Goal: Task Accomplishment & Management: Manage account settings

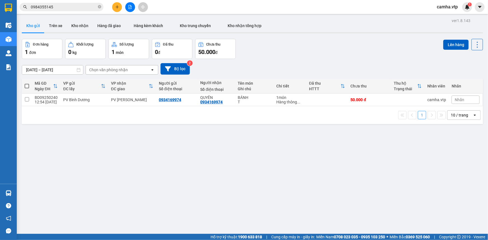
drag, startPoint x: 253, startPoint y: 159, endPoint x: 242, endPoint y: 157, distance: 11.5
click at [252, 159] on div "ver 1.8.143 Kho gửi Trên xe Kho nhận Hàng đã giao Hàng kèm khách Kho trung chuy…" at bounding box center [252, 137] width 465 height 240
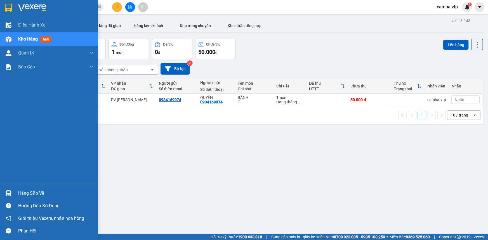
click at [8, 190] on div at bounding box center [9, 193] width 10 height 10
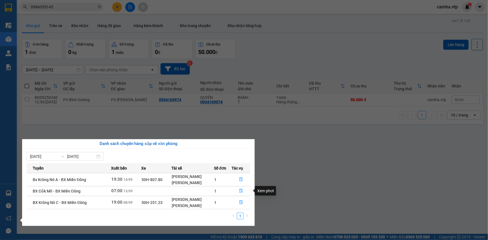
click at [262, 190] on div "Xem phơi" at bounding box center [265, 191] width 21 height 10
click at [261, 192] on div "Xem phơi" at bounding box center [265, 191] width 21 height 10
click at [242, 191] on icon "file-done" at bounding box center [240, 191] width 3 height 4
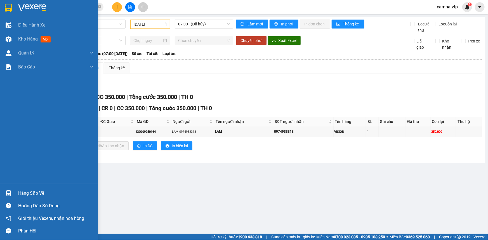
click at [41, 192] on div "Hàng sắp về" at bounding box center [55, 193] width 75 height 8
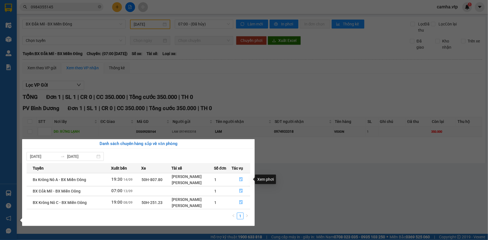
click at [260, 179] on div "Xem phơi" at bounding box center [265, 180] width 21 height 10
click at [240, 179] on icon "file-done" at bounding box center [240, 179] width 3 height 4
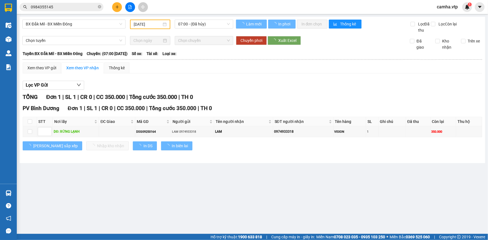
type input "[DATE]"
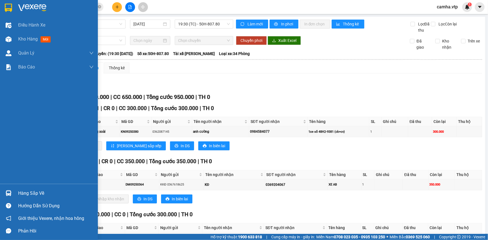
click at [7, 8] on img at bounding box center [8, 8] width 7 height 8
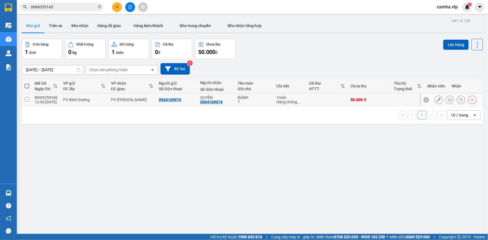
click at [27, 99] on input "checkbox" at bounding box center [27, 99] width 4 height 4
checkbox input "true"
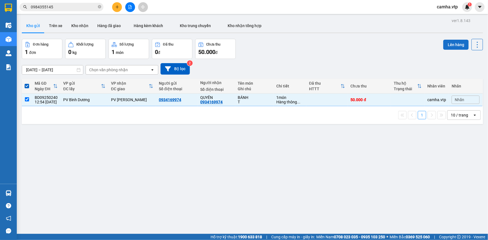
click at [451, 44] on button "Lên hàng" at bounding box center [455, 45] width 25 height 10
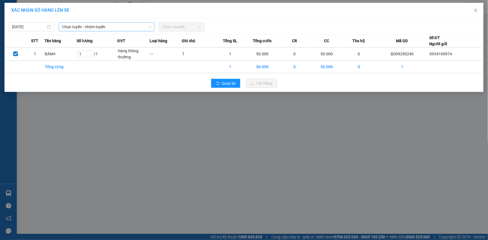
click at [92, 23] on span "Chọn tuyến - nhóm tuyến" at bounding box center [106, 27] width 89 height 8
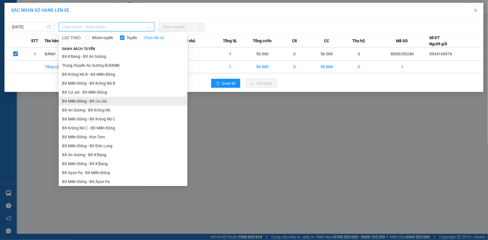
scroll to position [178, 0]
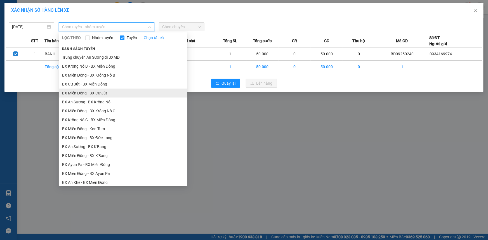
click at [148, 95] on li "BX Miền Đông - BX Cư Jút" at bounding box center [123, 93] width 129 height 9
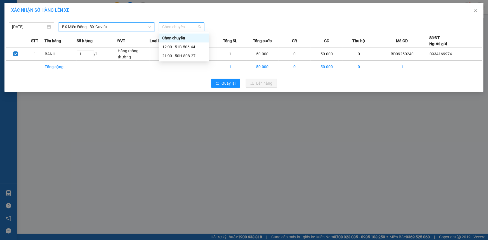
click at [190, 28] on span "Chọn chuyến" at bounding box center [181, 27] width 39 height 8
click at [180, 56] on div "21:00 - 50H-808.27" at bounding box center [184, 56] width 44 height 6
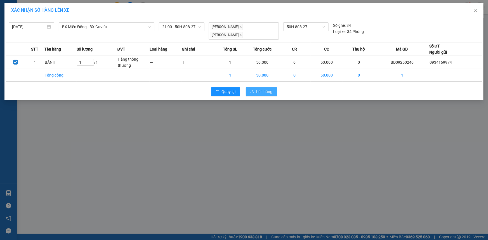
click at [270, 89] on span "Lên hàng" at bounding box center [264, 92] width 16 height 6
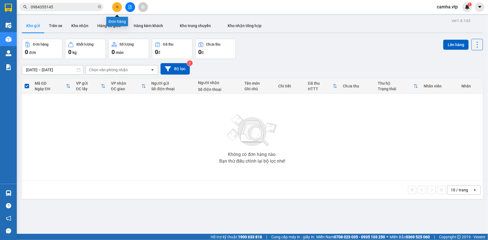
click at [116, 6] on icon "plus" at bounding box center [117, 7] width 4 height 4
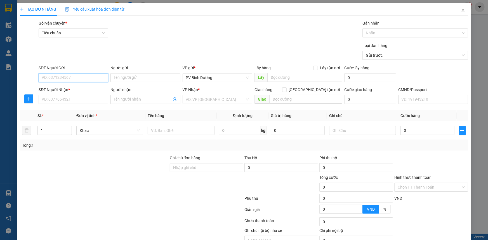
click at [62, 76] on input "SĐT Người Gửi" at bounding box center [74, 77] width 70 height 9
click at [78, 99] on input "SĐT Người Nhận *" at bounding box center [74, 99] width 70 height 9
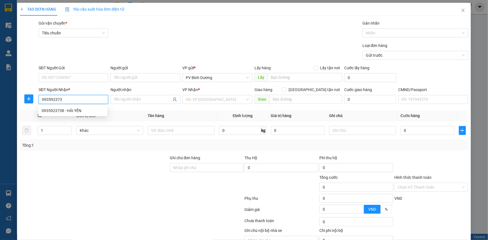
type input "0935923738"
click at [73, 111] on div "0935923738 - HẢI YẾN" at bounding box center [73, 111] width 62 height 6
type input "HẢI YẾN"
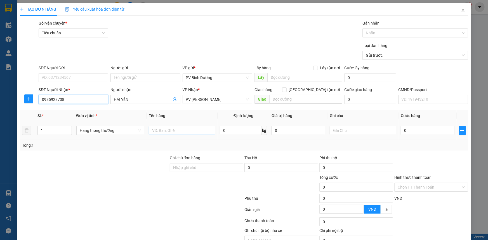
type input "0935923738"
click at [186, 132] on input "text" at bounding box center [182, 130] width 67 height 9
type input "trái cây"
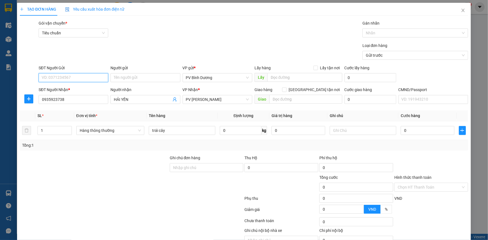
click at [73, 77] on input "SĐT Người Gửi" at bounding box center [74, 77] width 70 height 9
type input "0877126868"
click at [175, 47] on div "Loại đơn hàng Gửi trước" at bounding box center [253, 52] width 432 height 20
click at [347, 129] on input "text" at bounding box center [363, 130] width 67 height 9
type input "t"
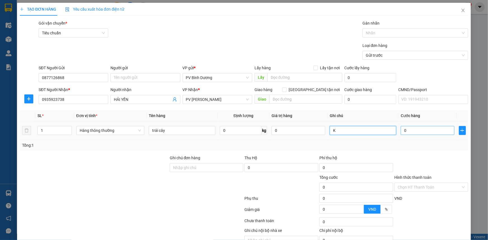
type input "K"
click at [408, 129] on input "0" at bounding box center [428, 130] width 54 height 9
type input "4"
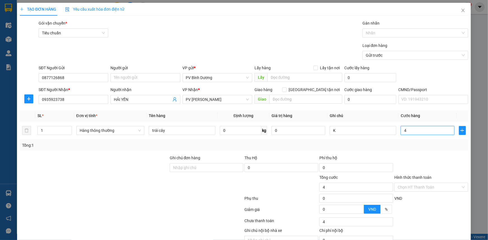
type input "40"
type input "400"
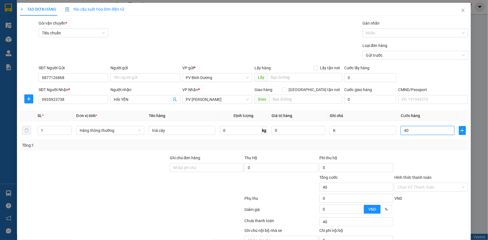
type input "400"
type input "4.000"
type input "40.000"
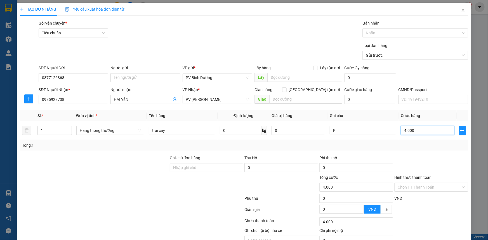
type input "40.000"
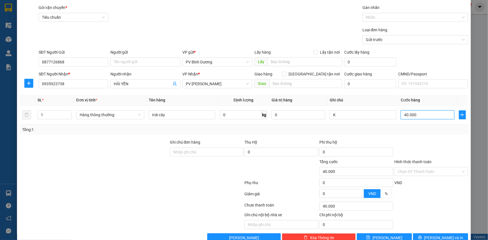
scroll to position [28, 0]
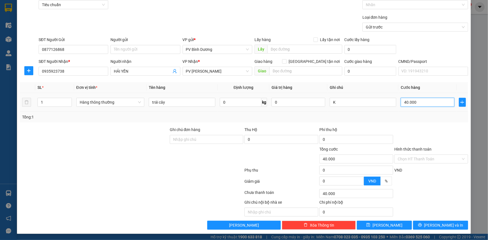
drag, startPoint x: 411, startPoint y: 104, endPoint x: 341, endPoint y: 115, distance: 71.2
click at [367, 115] on div "SL * Đơn vị tính * Tên hàng Định lượng Giá trị hàng Ghi chú Cước hàng 1 Hàng th…" at bounding box center [244, 102] width 448 height 40
type input "5"
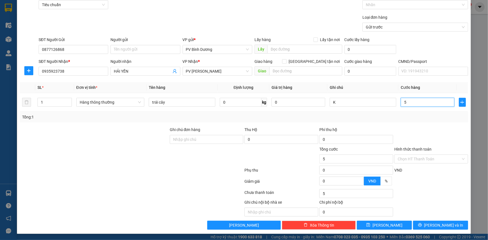
type input "50"
type input "500"
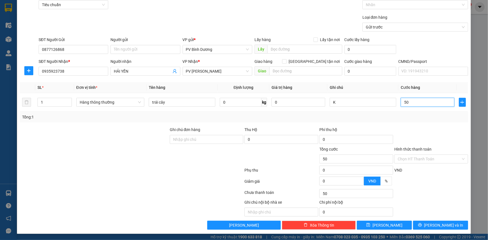
type input "500"
type input "5.000"
type input "50.000"
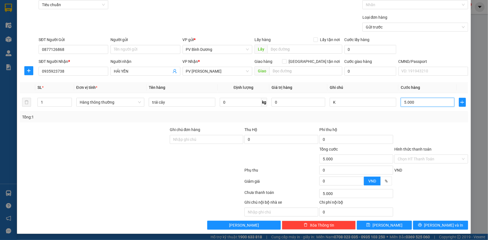
type input "50.000"
drag, startPoint x: 437, startPoint y: 224, endPoint x: 323, endPoint y: 199, distance: 117.3
click at [434, 224] on span "[PERSON_NAME] và In" at bounding box center [443, 225] width 39 height 6
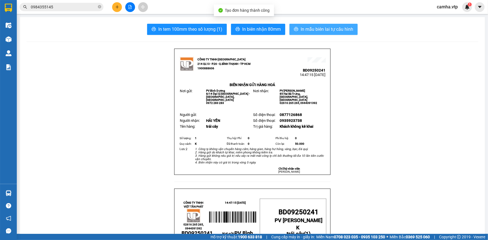
click at [316, 28] on span "In mẫu biên lai tự cấu hình" at bounding box center [326, 29] width 53 height 7
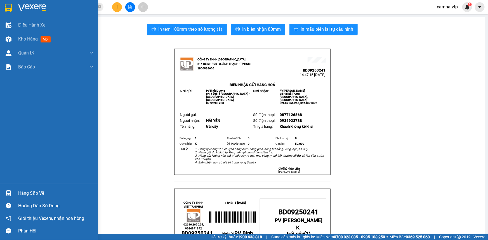
click at [33, 6] on img at bounding box center [32, 8] width 28 height 8
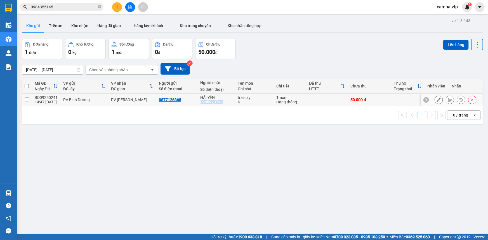
drag, startPoint x: 221, startPoint y: 102, endPoint x: 197, endPoint y: 103, distance: 24.1
click at [198, 103] on td "HẢI YẾN 0935923738" at bounding box center [216, 100] width 37 height 13
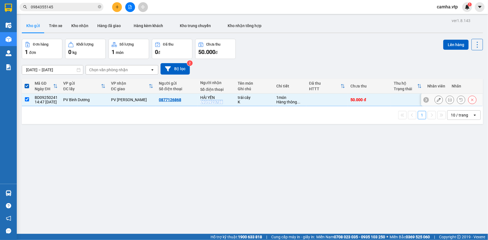
copy div "0935923738"
click at [276, 204] on div "ver 1.8.143 Kho gửi Trên xe Kho nhận Hàng đã giao Hàng kèm khách Kho trung chuy…" at bounding box center [252, 137] width 465 height 240
click at [177, 68] on button "Bộ lọc" at bounding box center [174, 68] width 29 height 11
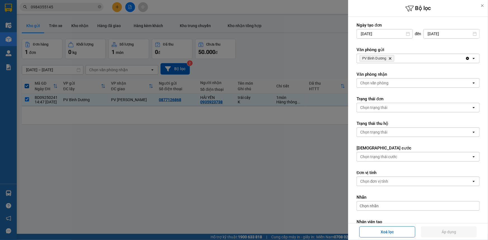
click at [438, 60] on div "PV Bình Dương Delete" at bounding box center [411, 58] width 108 height 9
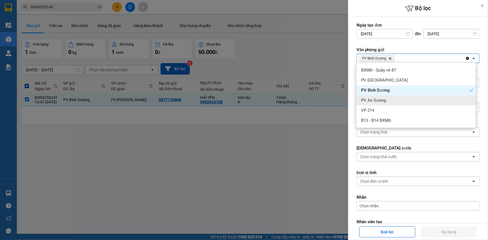
click at [371, 100] on span "PV An Sương" at bounding box center [373, 101] width 25 height 6
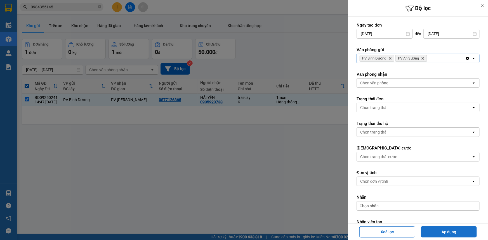
click at [441, 232] on button "Áp dụng" at bounding box center [449, 231] width 56 height 11
checkbox input "false"
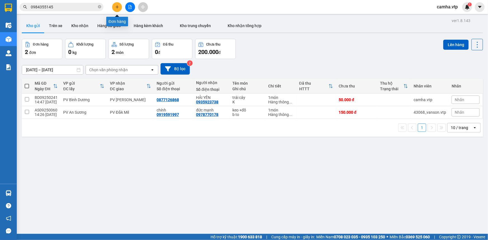
click at [119, 4] on button at bounding box center [117, 7] width 10 height 10
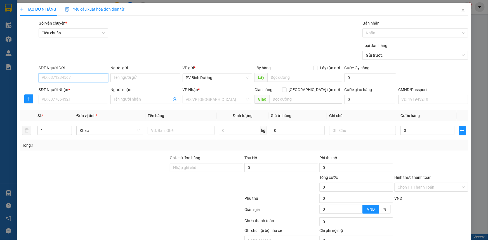
click at [61, 79] on input "SĐT Người Gửi" at bounding box center [74, 77] width 70 height 9
type input "0966931163"
click at [68, 91] on div "0966931163 - TOÀN" at bounding box center [73, 89] width 62 height 6
type input "TOÀN"
type input "0338899833"
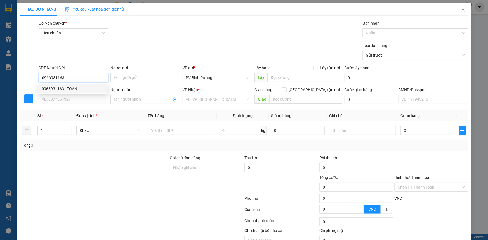
type input "LAN"
type input "0966931163"
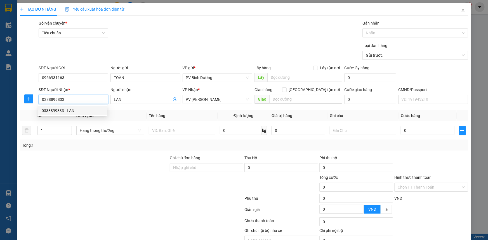
drag, startPoint x: 87, startPoint y: 101, endPoint x: 0, endPoint y: 112, distance: 87.4
click at [0, 112] on div "TẠO ĐƠN HÀNG Yêu cầu xuất hóa đơn điện tử Transit Pickup Surcharge Ids Transit …" at bounding box center [244, 120] width 488 height 240
type input "0338899833"
click at [77, 112] on div "0338899833 - LAN" at bounding box center [73, 111] width 62 height 6
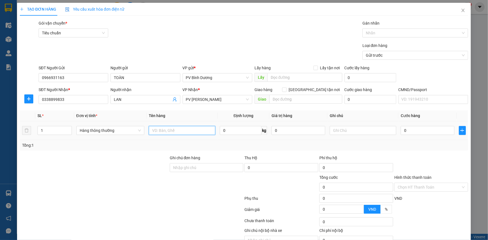
click at [165, 132] on input "text" at bounding box center [182, 130] width 67 height 9
type input "D"
type input "ĐỒ ĂN"
click at [342, 131] on input "text" at bounding box center [363, 130] width 67 height 9
type input "[GEOGRAPHIC_DATA]"
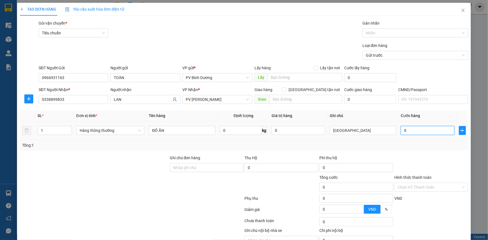
click at [410, 133] on input "0" at bounding box center [428, 130] width 54 height 9
type input "3"
type input "30"
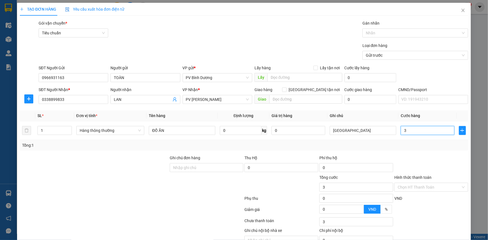
type input "30"
type input "300"
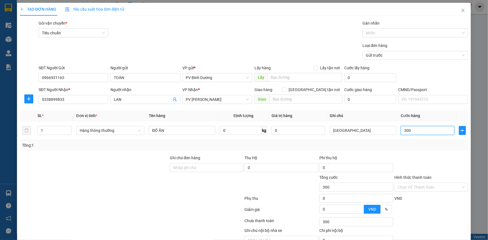
type input "3.000"
type input "30.000"
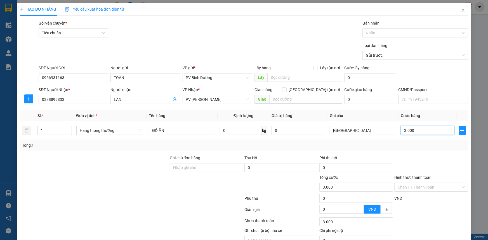
type input "30.000"
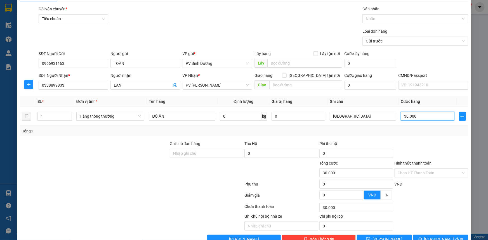
scroll to position [28, 0]
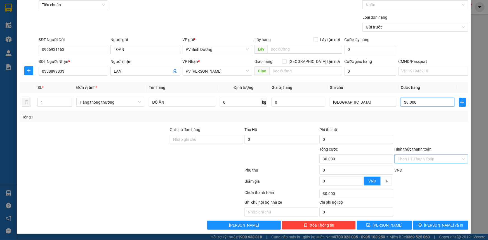
type input "30.000"
click at [436, 160] on input "Hình thức thanh toán" at bounding box center [428, 159] width 63 height 8
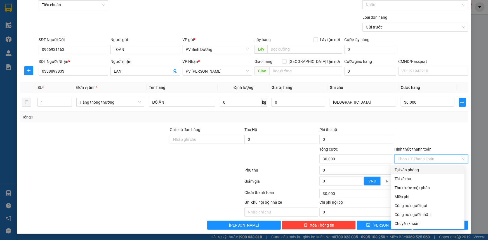
click at [416, 170] on div "Tại văn phòng" at bounding box center [427, 170] width 67 height 6
type input "0"
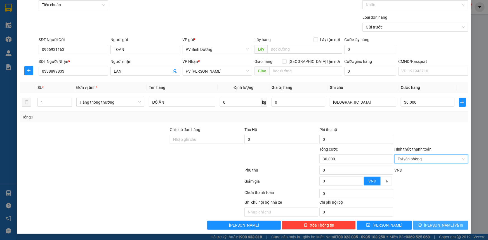
click at [432, 225] on span "[PERSON_NAME] và In" at bounding box center [443, 225] width 39 height 6
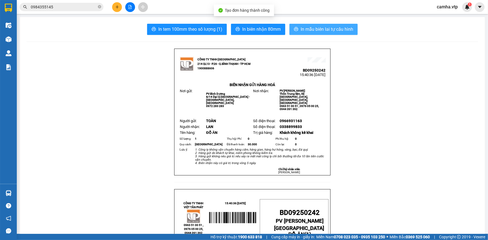
drag, startPoint x: 314, startPoint y: 29, endPoint x: 300, endPoint y: 41, distance: 19.2
click at [315, 29] on span "In mẫu biên lai tự cấu hình" at bounding box center [326, 29] width 53 height 7
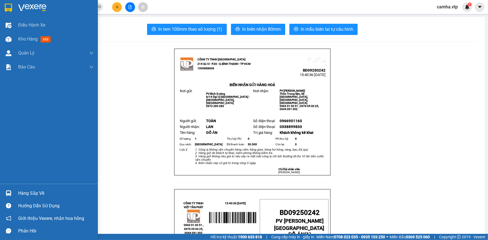
click at [9, 11] on img at bounding box center [8, 8] width 7 height 8
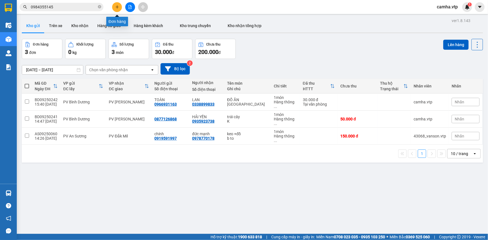
click at [115, 6] on icon "plus" at bounding box center [117, 7] width 4 height 4
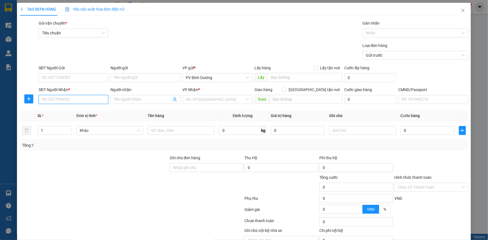
click at [61, 99] on input "SĐT Người Nhận *" at bounding box center [74, 99] width 70 height 9
click at [62, 108] on div "0363688543 - BC" at bounding box center [73, 111] width 62 height 6
type input "0363688543"
type input "BC"
type input "ĐĂK NANG"
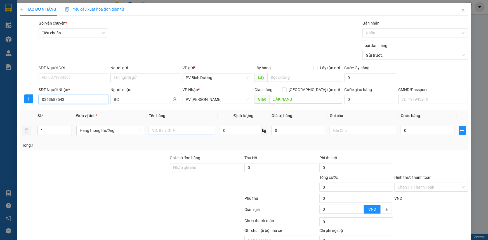
type input "0363688543"
click at [165, 129] on input "text" at bounding box center [182, 130] width 67 height 9
type input "BC"
click at [340, 129] on input "text" at bounding box center [363, 130] width 67 height 9
type input "B"
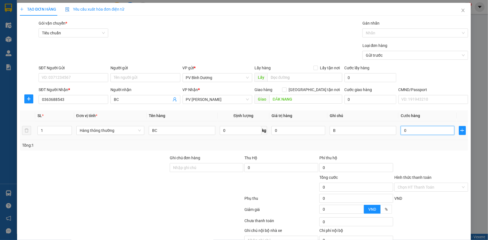
click at [404, 130] on input "0" at bounding box center [428, 130] width 54 height 9
type input "7"
type input "70"
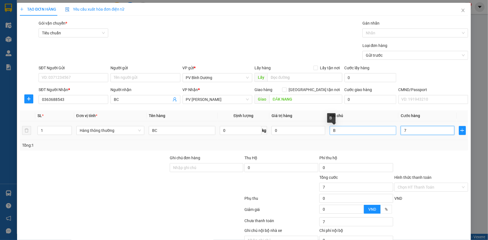
type input "70"
type input "700"
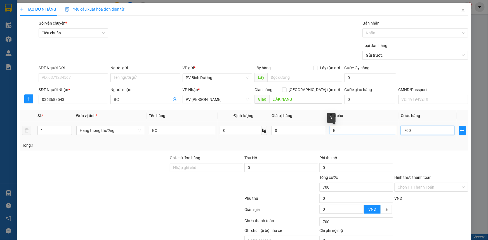
type input "7.000"
type input "70.000"
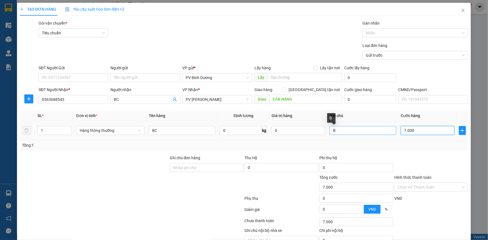
type input "70.000"
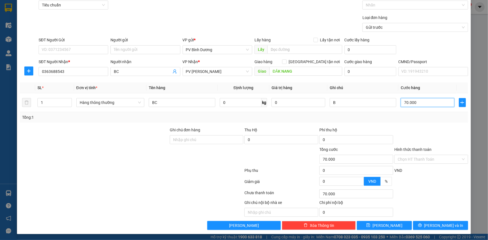
scroll to position [28, 0]
type input "70.000"
drag, startPoint x: 382, startPoint y: 224, endPoint x: 385, endPoint y: 214, distance: 10.5
click at [382, 224] on span "[PERSON_NAME]" at bounding box center [387, 225] width 30 height 6
type input "0"
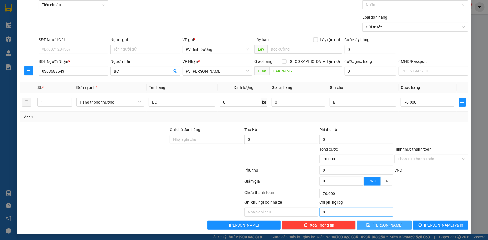
type input "0"
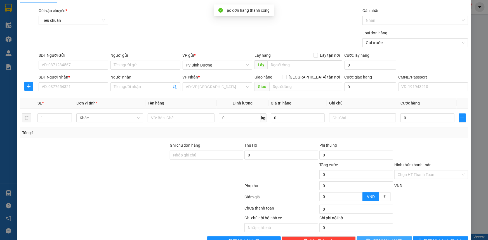
scroll to position [0, 0]
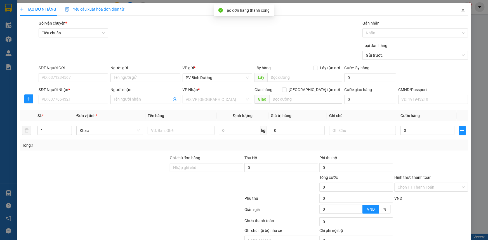
click at [461, 13] on icon "close" at bounding box center [463, 10] width 4 height 4
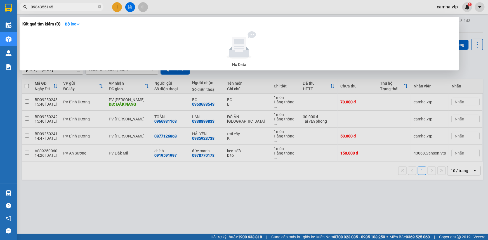
click at [58, 7] on input "0984355145" at bounding box center [64, 7] width 66 height 6
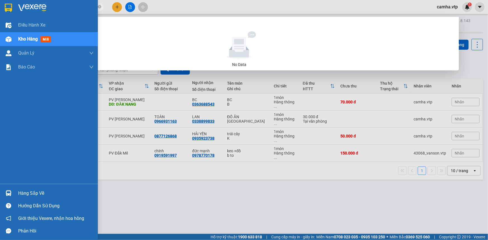
drag, startPoint x: 58, startPoint y: 7, endPoint x: 0, endPoint y: 37, distance: 65.6
click at [0, 37] on section "Kết quả tìm kiếm ( 0 ) Bộ lọc No Data 0984355145 camha.vtp 1 Điều hành xe Kho h…" at bounding box center [244, 120] width 488 height 240
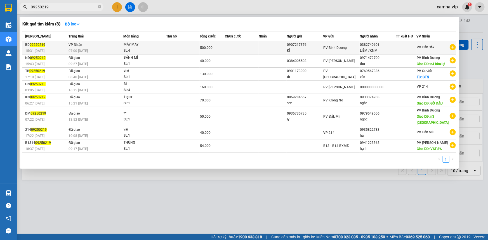
type input "09250219"
click at [346, 50] on div "PV Bình Dương" at bounding box center [341, 48] width 36 height 6
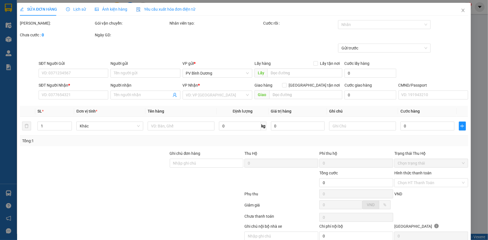
type input "0907217376"
type input "KÌ"
type input "0382740601"
type input "LIÊM /KNM"
type input "0342159020"
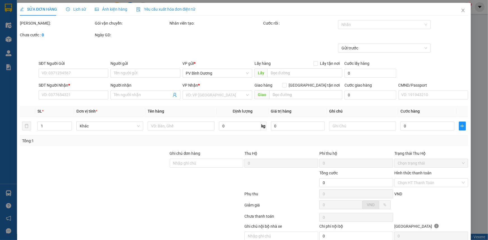
type input "500.000"
type input "KHI KHÁCH LẤY HÀNG PV NHỚ LIÊN HỆ CHO NG GỬI TRƯỚC NHÉ"
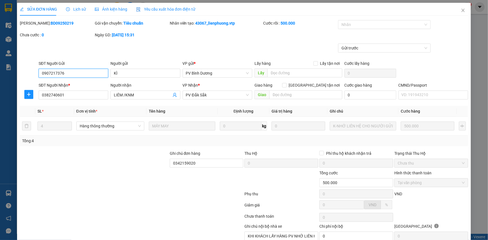
type input "25.000"
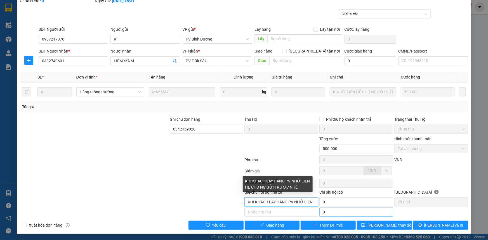
scroll to position [0, 50]
drag, startPoint x: 306, startPoint y: 202, endPoint x: 322, endPoint y: 207, distance: 16.9
click at [322, 207] on div "Total Paid Fee 500.000 Total UnPaid Fee 0 Cash Collection Total Fee Mã ĐH: BD09…" at bounding box center [244, 108] width 448 height 244
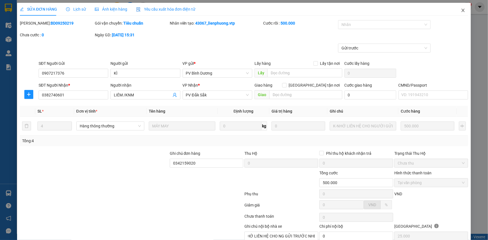
scroll to position [0, 0]
click at [461, 11] on icon "close" at bounding box center [463, 10] width 4 height 4
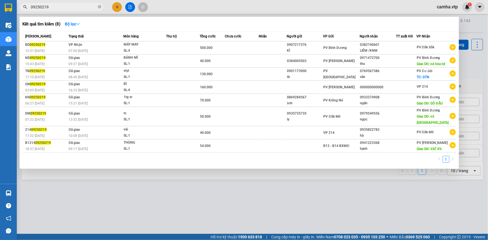
click at [61, 8] on input "09250219" at bounding box center [64, 7] width 66 height 6
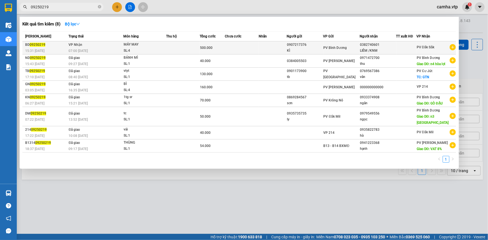
click at [259, 48] on td at bounding box center [242, 47] width 34 height 13
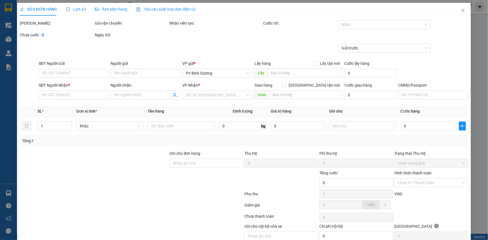
type input "25.000"
type input "0907217376"
type input "KÌ"
type input "0382740601"
type input "LIÊM /KNM"
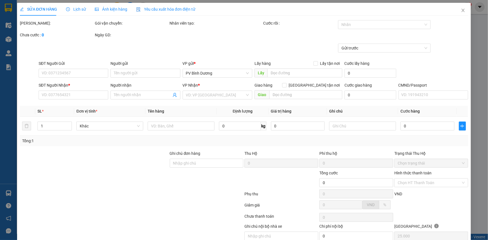
type input "0342159020"
type input "500.000"
type input "KHI KHÁCH LẤY HÀNG PV NHỚ LIÊN HỆ CHO NG GỬI TRƯỚC NHÉ"
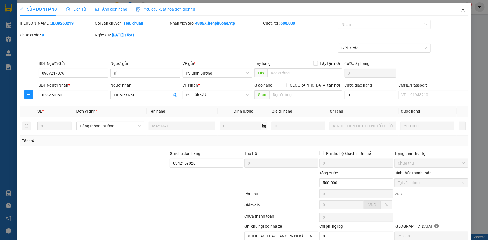
click at [461, 12] on icon "close" at bounding box center [463, 10] width 4 height 4
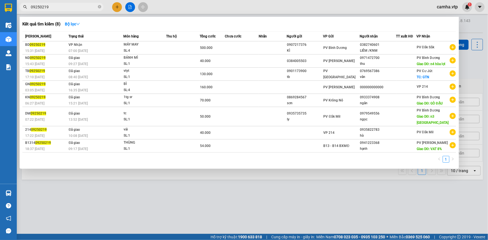
click at [56, 6] on input "09250219" at bounding box center [64, 7] width 66 height 6
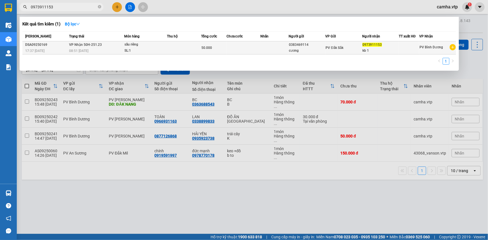
type input "0973911153"
click at [190, 50] on td at bounding box center [184, 47] width 34 height 13
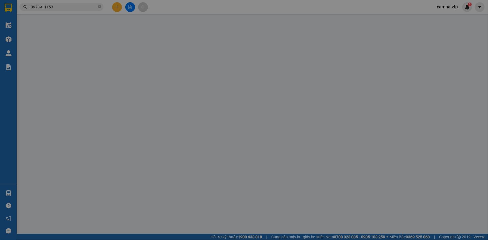
type input "0383469114"
type input "cương"
type input "0973911153"
type input "kb 1"
type input "50.000"
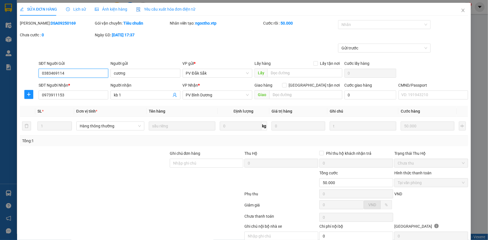
type input "2.500"
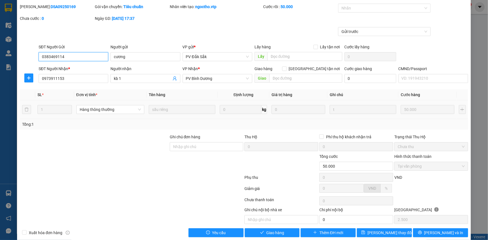
scroll to position [24, 0]
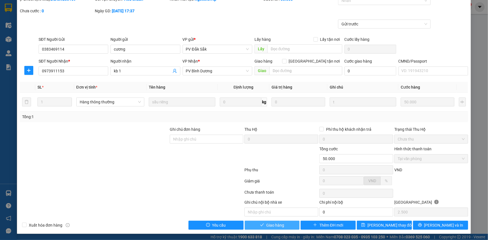
click at [273, 225] on span "Giao hàng" at bounding box center [275, 225] width 18 height 6
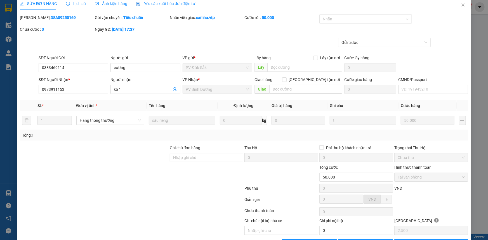
scroll to position [0, 0]
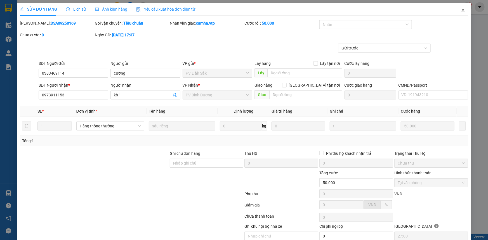
click at [461, 10] on icon "close" at bounding box center [463, 10] width 4 height 4
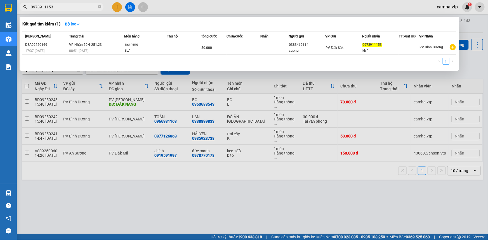
click at [63, 8] on input "0973911153" at bounding box center [64, 7] width 66 height 6
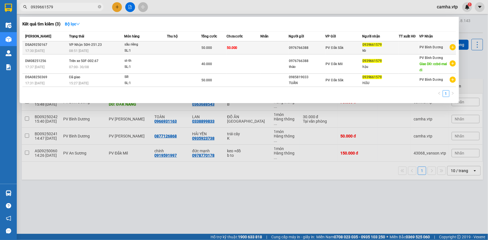
type input "0939661579"
click at [131, 47] on div "sầu riêng" at bounding box center [145, 45] width 42 height 6
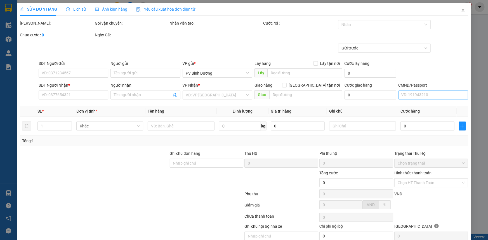
type input "0976766388"
type input "0939661579"
type input "kb"
type input "50.000"
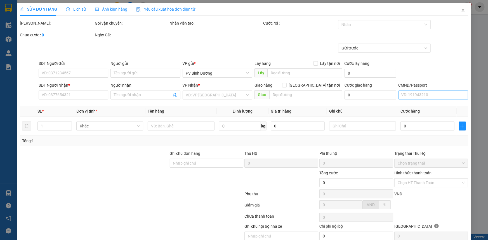
type input "2.500"
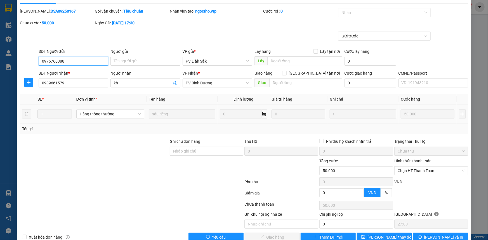
scroll to position [24, 0]
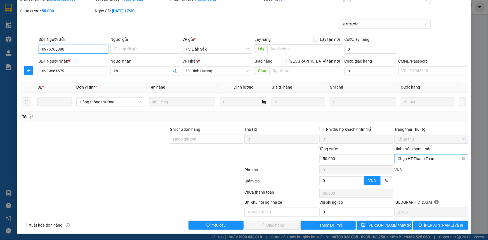
click at [437, 160] on span "Chọn HT Thanh Toán" at bounding box center [430, 159] width 67 height 8
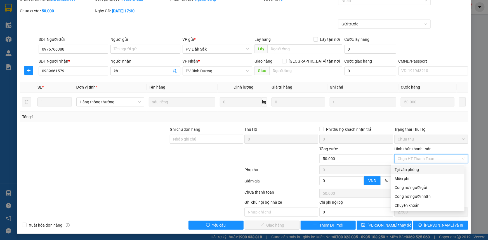
click at [420, 171] on div "Tại văn phòng" at bounding box center [427, 170] width 67 height 6
type input "0"
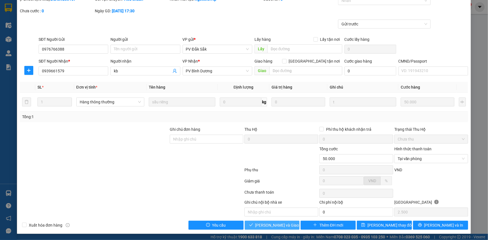
click at [269, 226] on span "[PERSON_NAME] và Giao hàng" at bounding box center [282, 225] width 54 height 6
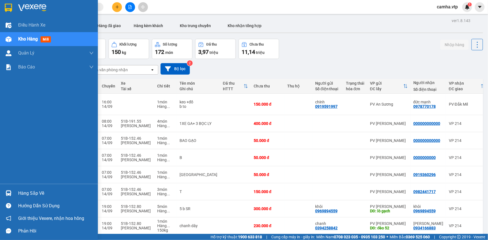
click at [11, 5] on img at bounding box center [8, 8] width 7 height 8
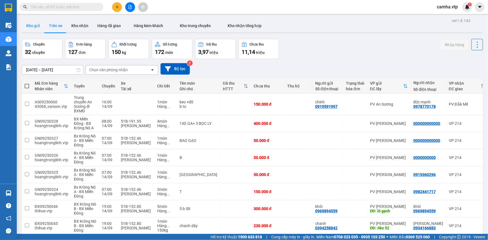
click at [37, 26] on button "Kho gửi" at bounding box center [33, 25] width 23 height 13
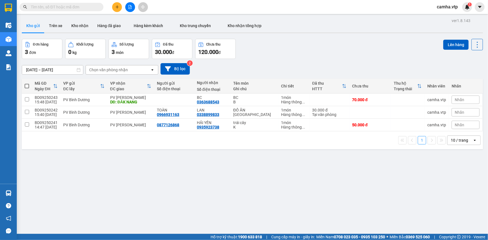
click at [49, 8] on input "text" at bounding box center [64, 7] width 66 height 6
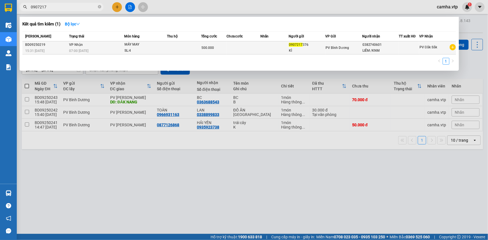
type input "0907217"
click at [337, 49] on span "PV Bình Dương" at bounding box center [336, 48] width 23 height 4
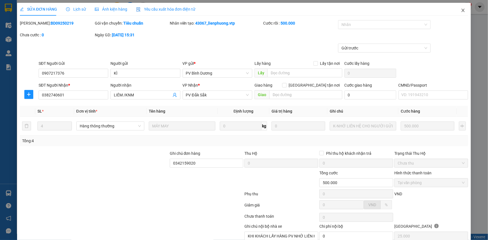
click at [461, 10] on icon "close" at bounding box center [463, 10] width 4 height 4
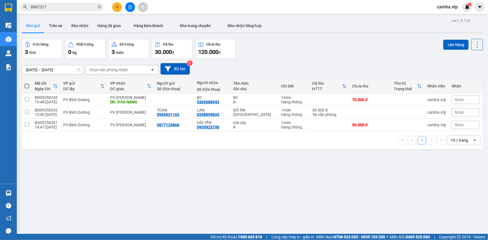
click at [255, 168] on div "ver 1.8.143 Kho gửi Trên xe Kho nhận Hàng đã giao Hàng kèm khách Kho trung chuy…" at bounding box center [252, 137] width 465 height 240
click at [255, 104] on td "BC B" at bounding box center [254, 100] width 48 height 13
checkbox input "true"
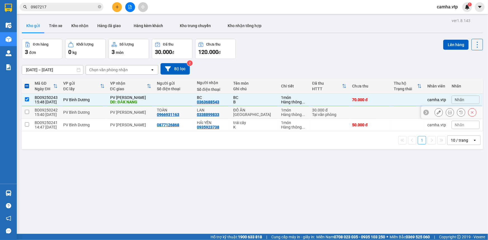
click at [248, 117] on td "ĐỒ ĂN TX" at bounding box center [254, 112] width 48 height 13
checkbox input "true"
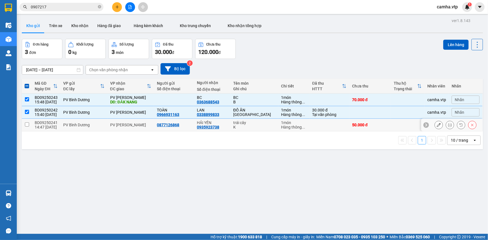
click at [245, 124] on div "trái cây" at bounding box center [254, 122] width 42 height 4
checkbox input "true"
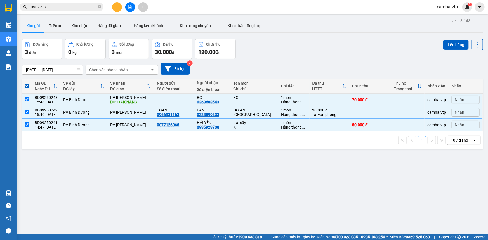
click at [26, 87] on span at bounding box center [27, 86] width 4 height 4
click at [27, 83] on input "checkbox" at bounding box center [27, 83] width 0 height 0
checkbox input "false"
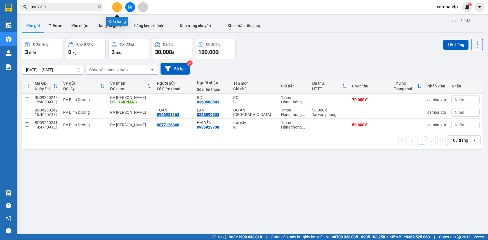
click at [117, 5] on icon "plus" at bounding box center [117, 7] width 4 height 4
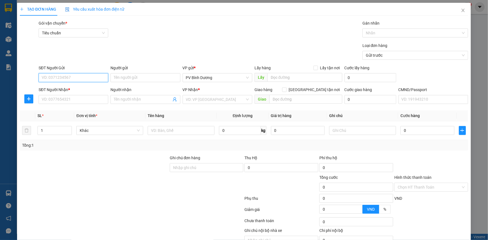
click at [70, 76] on input "SĐT Người Gửi" at bounding box center [74, 77] width 70 height 9
type input "0778222263"
click at [67, 88] on div "0778222263 - LINH" at bounding box center [73, 89] width 62 height 6
type input "LINH"
type input "0906443999"
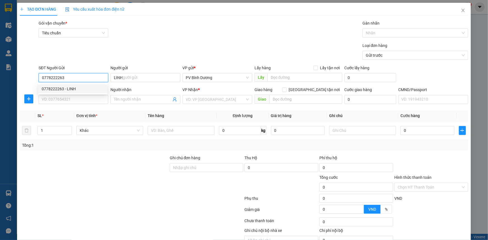
type input "Tâm"
type input "N3 BIỂN XANH"
type input "0778222263"
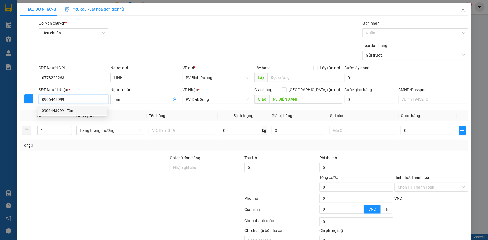
drag, startPoint x: 80, startPoint y: 101, endPoint x: 65, endPoint y: 106, distance: 15.5
click at [65, 106] on body "Kết quả tìm kiếm ( 1 ) Bộ lọc Mã ĐH Trạng thái Món hàng Thu hộ Tổng cước Chưa c…" at bounding box center [244, 120] width 488 height 240
click at [87, 114] on div "0906443999 - Tâm" at bounding box center [72, 110] width 69 height 9
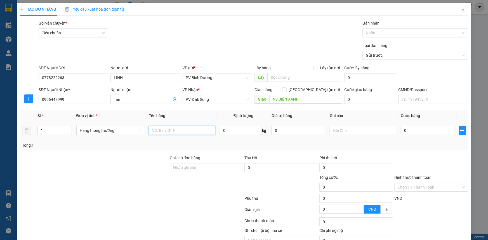
click at [165, 134] on input "text" at bounding box center [182, 130] width 67 height 9
type input "TRÁI CÂY"
click at [338, 127] on input "text" at bounding box center [363, 130] width 67 height 9
type input "K"
click at [428, 132] on input "0" at bounding box center [428, 130] width 54 height 9
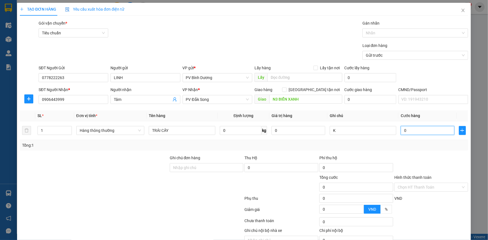
type input "4"
type input "40"
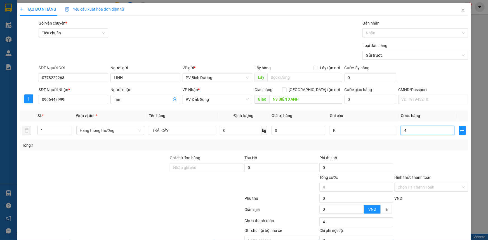
type input "40"
type input "400"
type input "4.000"
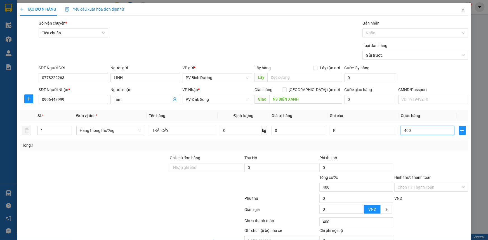
type input "4.000"
type input "40.000"
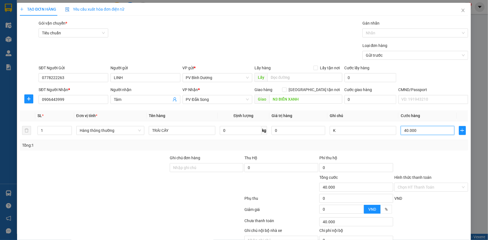
type input "40.000"
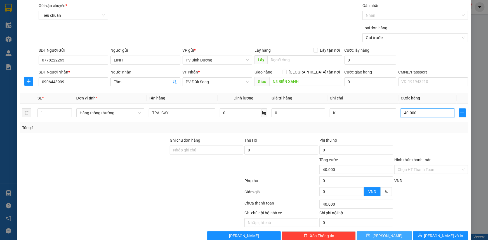
scroll to position [28, 0]
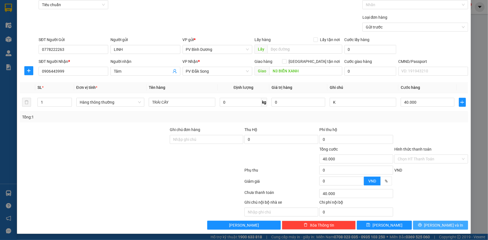
click at [444, 224] on span "[PERSON_NAME] và In" at bounding box center [443, 225] width 39 height 6
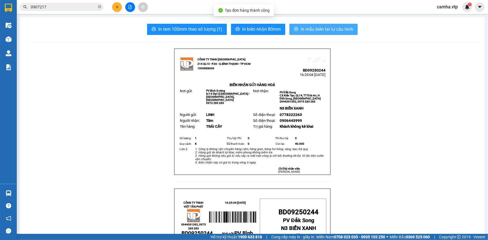
click at [317, 33] on button "In mẫu biên lai tự cấu hình" at bounding box center [323, 29] width 68 height 11
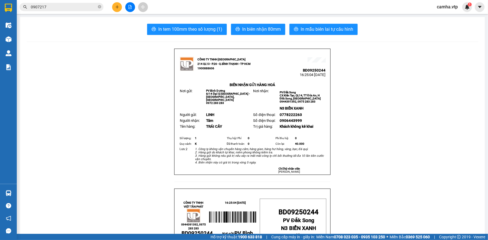
drag, startPoint x: 354, startPoint y: 145, endPoint x: 338, endPoint y: 144, distance: 16.3
drag, startPoint x: 131, startPoint y: 70, endPoint x: 27, endPoint y: 27, distance: 112.4
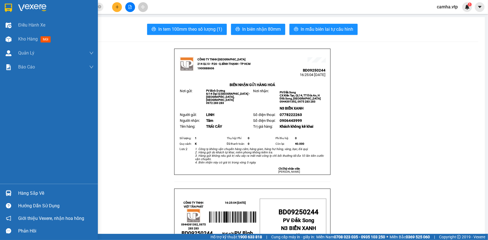
click at [13, 6] on div at bounding box center [49, 9] width 98 height 18
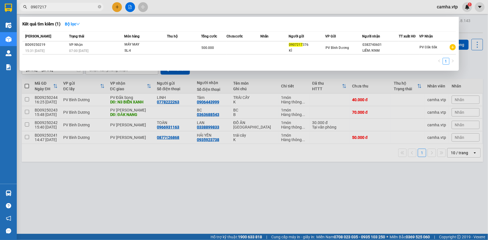
click at [78, 8] on input "0907217" at bounding box center [64, 7] width 66 height 6
click at [78, 6] on input "0907217" at bounding box center [64, 7] width 66 height 6
drag, startPoint x: 65, startPoint y: 8, endPoint x: 5, endPoint y: 23, distance: 62.2
click at [6, 23] on section "Kết quả tìm kiếm ( 1 ) Bộ lọc Mã ĐH Trạng thái Món hàng Thu hộ Tổng cước Chưa c…" at bounding box center [244, 120] width 488 height 240
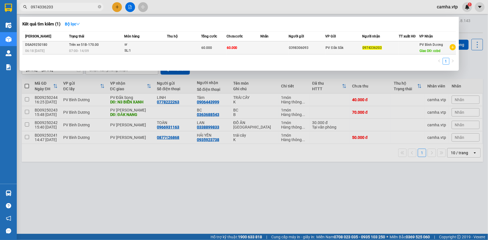
type input "0974336203"
click at [383, 48] on div "0974336203" at bounding box center [380, 48] width 36 height 6
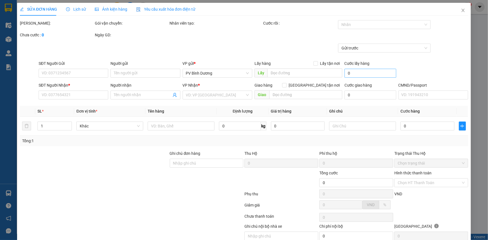
type input "0398306093"
type input "0974336203"
type input "ccbd"
type input "60.000"
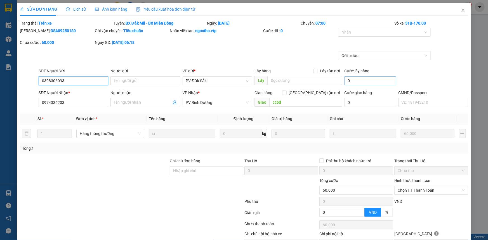
type input "3.000"
click at [461, 12] on icon "close" at bounding box center [463, 10] width 4 height 4
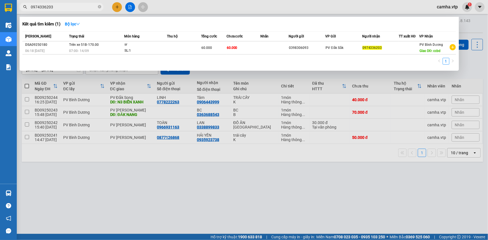
click at [59, 6] on input "0974336203" at bounding box center [64, 7] width 66 height 6
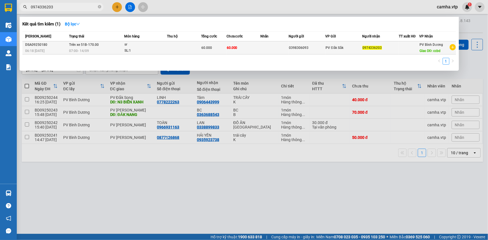
click at [110, 51] on div "07:00 [DATE]" at bounding box center [96, 51] width 55 height 6
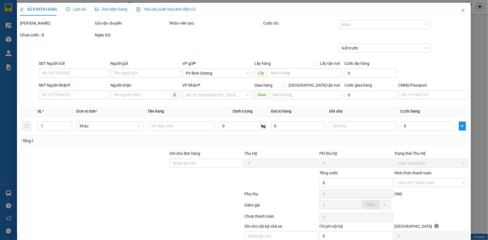
type input "0398306093"
type input "0974336203"
type input "ccbd"
type input "60.000"
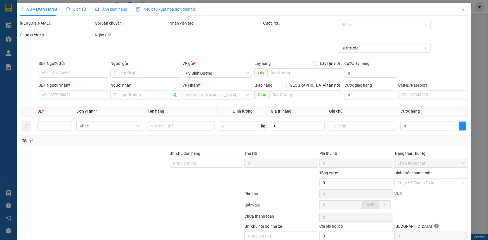
type input "3.000"
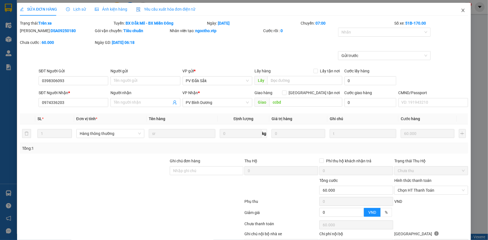
click at [461, 11] on icon "close" at bounding box center [463, 10] width 4 height 4
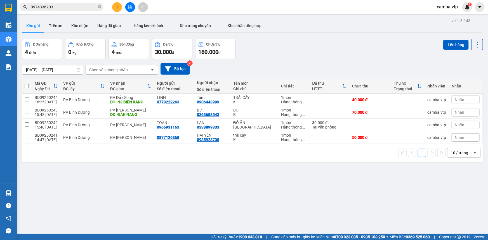
click at [59, 10] on input "0974336203" at bounding box center [64, 7] width 66 height 6
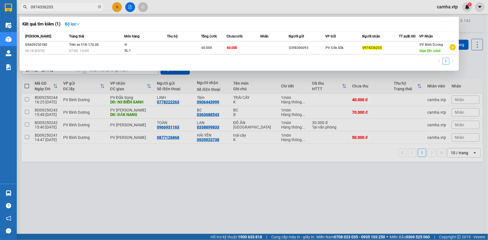
click at [276, 194] on div at bounding box center [244, 120] width 488 height 240
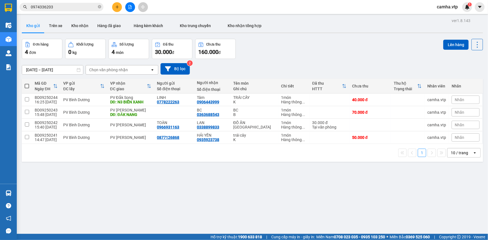
click at [326, 183] on div "ver 1.8.143 Kho gửi Trên xe Kho nhận Hàng đã giao Hàng kèm khách Kho trung chuy…" at bounding box center [252, 137] width 465 height 240
click at [241, 179] on div "ver 1.8.143 Kho gửi Trên xe Kho nhận Hàng đã giao Hàng kèm khách Kho trung chuy…" at bounding box center [252, 137] width 465 height 240
click at [118, 4] on button at bounding box center [117, 7] width 10 height 10
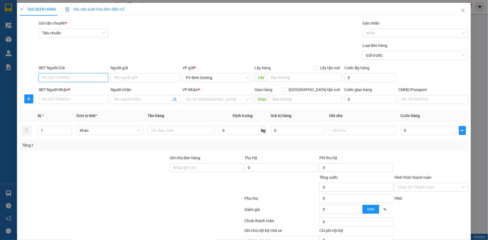
click at [73, 76] on input "SĐT Người Gửi" at bounding box center [74, 77] width 70 height 9
type input "0"
type input "0965798319"
click at [56, 97] on input "SĐT Người Nhận *" at bounding box center [74, 99] width 70 height 9
type input "0976803254"
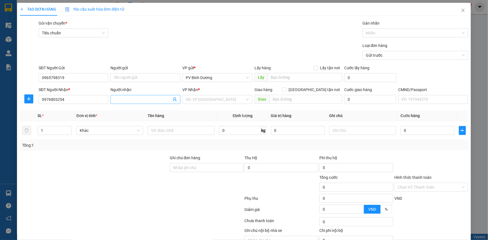
click at [124, 101] on input "Người nhận" at bounding box center [142, 99] width 57 height 6
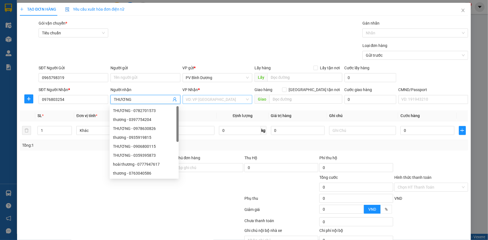
type input "THƯƠNG"
click at [227, 101] on input "search" at bounding box center [215, 99] width 59 height 8
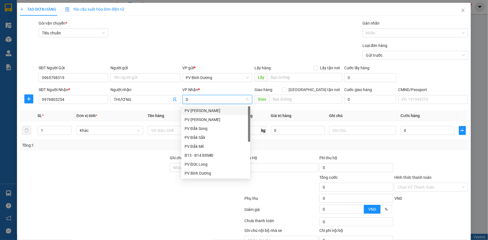
type input "DX"
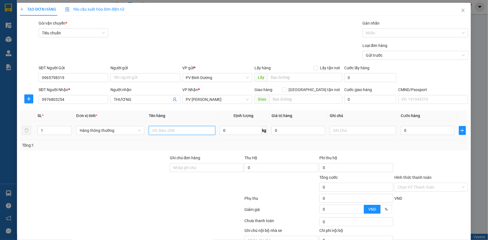
click at [161, 131] on input "text" at bounding box center [182, 130] width 67 height 9
type input "GẠO"
click at [306, 130] on input "0" at bounding box center [298, 130] width 54 height 9
click at [338, 130] on input "text" at bounding box center [363, 130] width 67 height 9
type input "B"
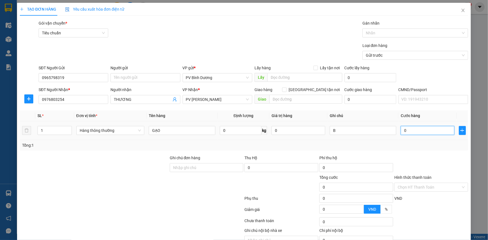
click at [418, 131] on input "0" at bounding box center [428, 130] width 54 height 9
type input "5"
type input "50"
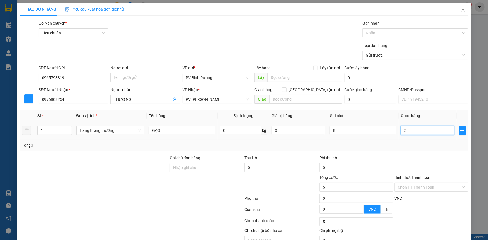
type input "50"
type input "500"
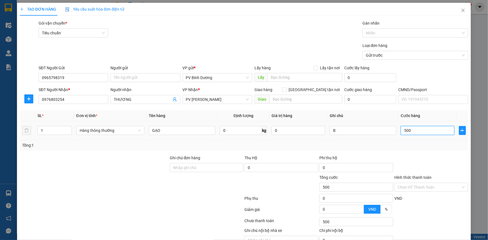
type input "5.000"
type input "50.000"
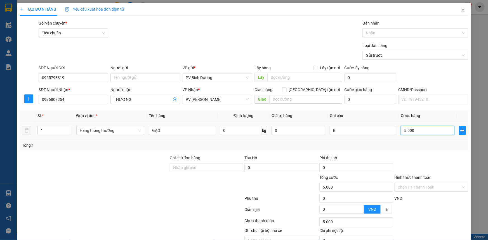
type input "50.000"
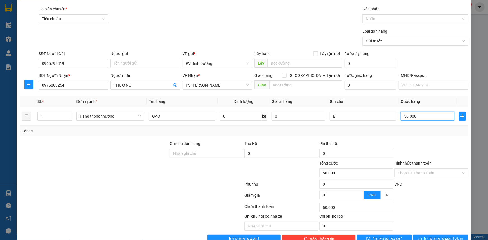
scroll to position [28, 0]
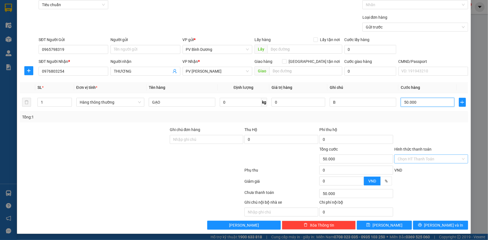
type input "50.000"
click at [411, 160] on input "Hình thức thanh toán" at bounding box center [428, 159] width 63 height 8
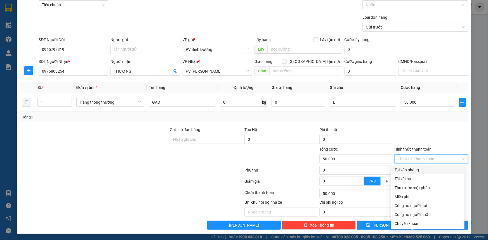
click at [408, 170] on div "Tại văn phòng" at bounding box center [427, 170] width 67 height 6
type input "0"
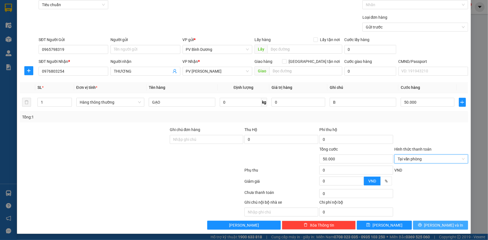
drag, startPoint x: 428, startPoint y: 226, endPoint x: 367, endPoint y: 201, distance: 66.1
click at [422, 226] on icon "printer" at bounding box center [420, 225] width 4 height 4
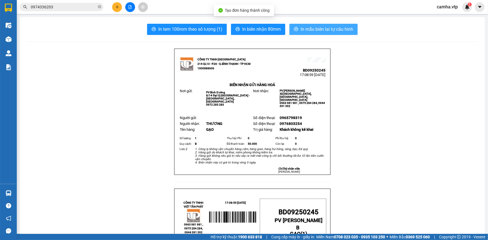
click at [312, 29] on span "In mẫu biên lai tự cấu hình" at bounding box center [326, 29] width 53 height 7
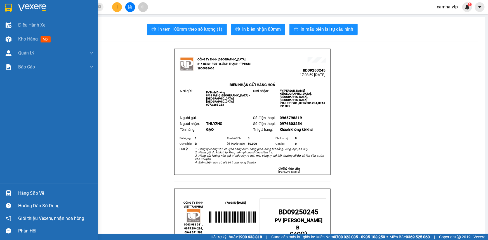
click at [4, 6] on div at bounding box center [9, 8] width 10 height 10
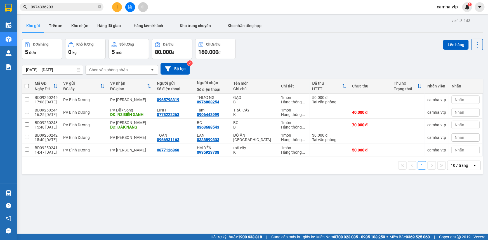
click at [119, 191] on div "ver 1.8.143 Kho gửi Trên xe Kho nhận Hàng đã giao Hàng kèm khách Kho trung chuy…" at bounding box center [252, 137] width 465 height 240
click at [115, 7] on button at bounding box center [117, 7] width 10 height 10
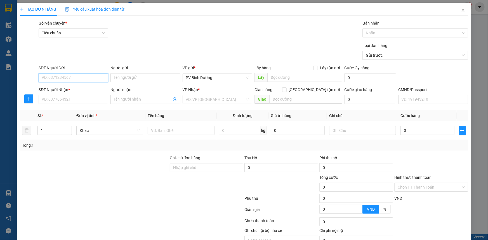
click at [73, 79] on input "SĐT Người Gửi" at bounding box center [74, 77] width 70 height 9
click at [66, 103] on input "SĐT Người Nhận *" at bounding box center [74, 99] width 70 height 9
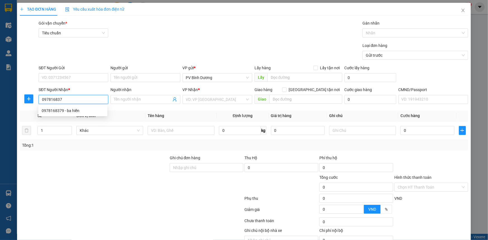
type input "0978168379"
click at [77, 110] on div "0978168379 - ba hiền" at bounding box center [73, 111] width 62 height 6
type input "ba hiền"
type input "0978168379"
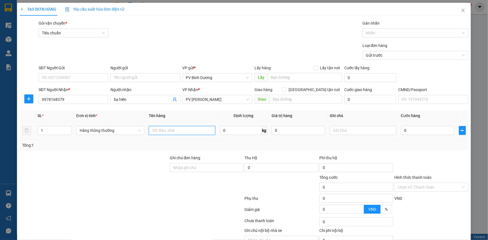
drag, startPoint x: 164, startPoint y: 132, endPoint x: 187, endPoint y: 134, distance: 22.7
click at [164, 132] on input "text" at bounding box center [182, 130] width 67 height 9
type input "TRÁI CÂY"
click at [363, 130] on input "text" at bounding box center [363, 130] width 67 height 9
type input "T"
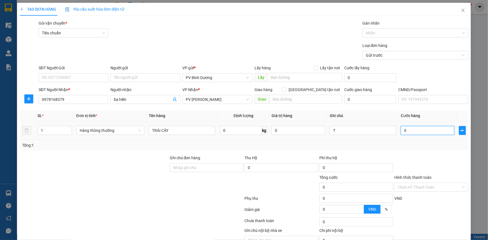
click at [414, 132] on input "0" at bounding box center [428, 130] width 54 height 9
type input "3"
type input "30"
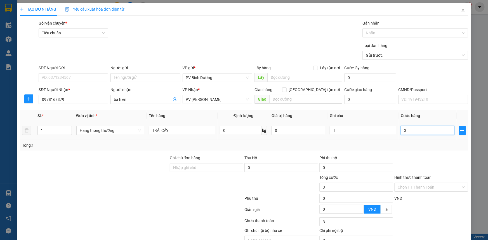
type input "30"
type input "300"
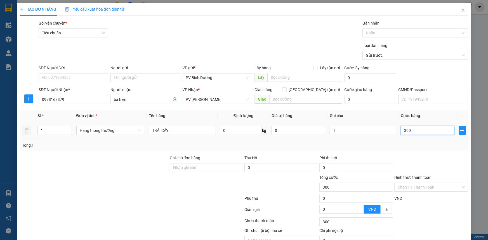
type input "3.000"
type input "30.000"
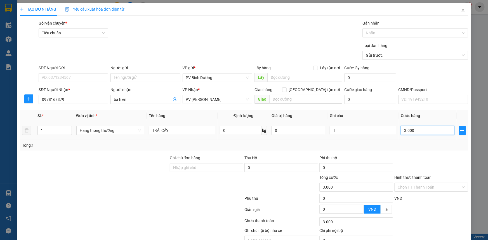
type input "30.000"
type input "300.000"
type input "30.000"
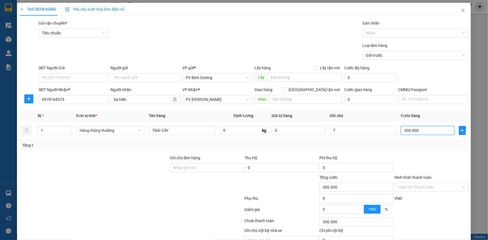
type input "30.000"
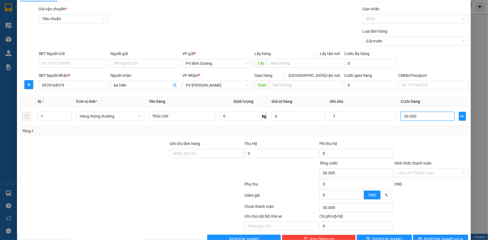
scroll to position [28, 0]
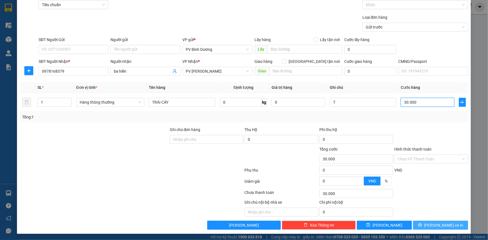
type input "30.000"
click at [435, 226] on span "[PERSON_NAME] và In" at bounding box center [443, 225] width 39 height 6
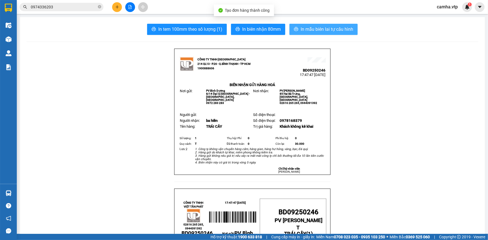
click at [319, 26] on span "In mẫu biên lai tự cấu hình" at bounding box center [326, 29] width 53 height 7
click at [338, 31] on span "In mẫu biên lai tự cấu hình" at bounding box center [326, 29] width 53 height 7
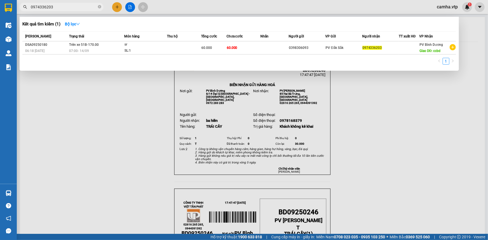
click at [56, 4] on input "0974336203" at bounding box center [64, 7] width 66 height 6
paste input "3539522"
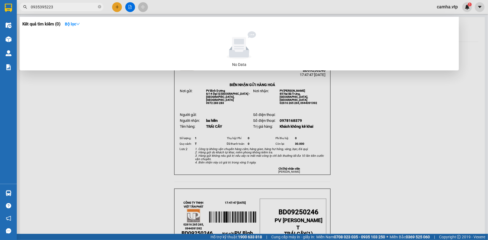
click at [83, 145] on div at bounding box center [244, 120] width 488 height 240
click at [61, 8] on input "0935395223" at bounding box center [64, 7] width 66 height 6
click at [47, 159] on div at bounding box center [244, 120] width 488 height 240
click at [55, 4] on input "0935395223" at bounding box center [64, 7] width 66 height 6
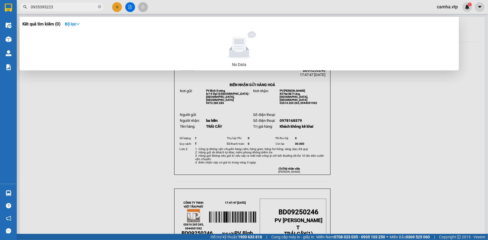
click at [55, 4] on input "0935395223" at bounding box center [64, 7] width 66 height 6
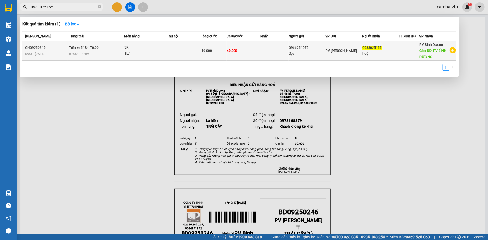
type input "0983025155"
click at [261, 49] on td at bounding box center [274, 50] width 28 height 19
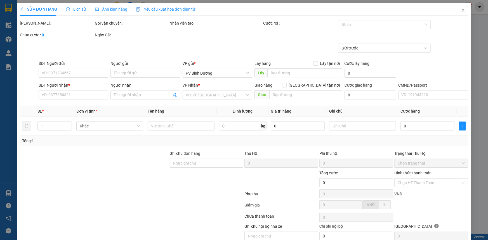
type input "0966254075"
type input "đạo"
type input "0983025155"
type input "huệ"
type input "PV BÌNH DƯƠNG"
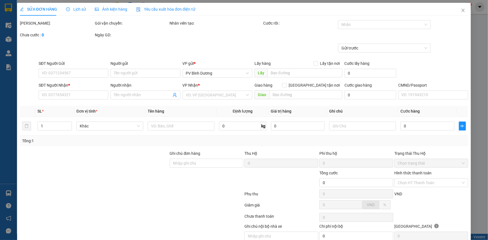
type input "xe báo giao 214"
type input "40.000"
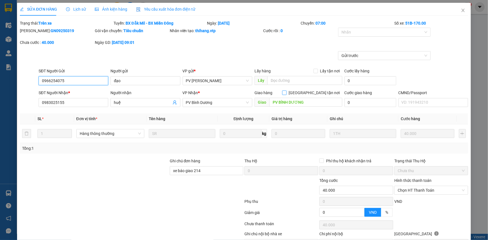
type input "2.000"
drag, startPoint x: 461, startPoint y: 11, endPoint x: 457, endPoint y: 14, distance: 5.5
click at [461, 11] on span "Close" at bounding box center [463, 11] width 16 height 16
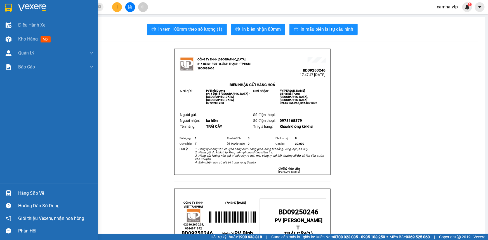
click at [8, 4] on img at bounding box center [8, 8] width 7 height 8
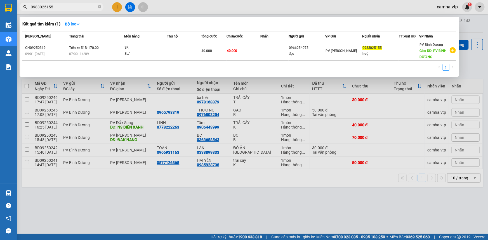
click at [68, 8] on input "0983025155" at bounding box center [64, 7] width 66 height 6
drag, startPoint x: 68, startPoint y: 4, endPoint x: 0, endPoint y: 30, distance: 72.5
click at [0, 28] on section "Kết quả tìm kiếm ( 1 ) Bộ lọc Mã ĐH Trạng thái Món hàng Thu hộ Tổng cước Chưa c…" at bounding box center [244, 120] width 488 height 240
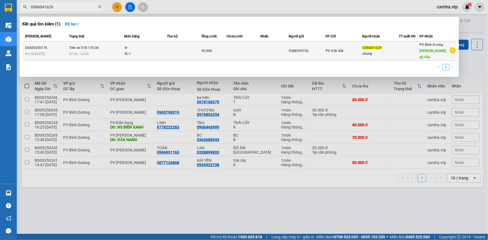
type input "0386041629"
click at [266, 51] on td at bounding box center [274, 50] width 28 height 19
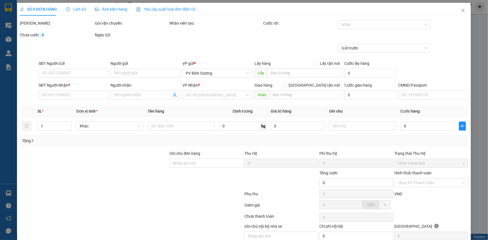
type input "0388395736"
type input "0386041629"
type input "nhung"
type input "gò đậu"
type input "50.000"
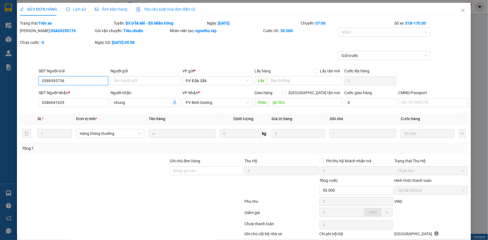
type input "2.500"
click at [143, 80] on input "Người gửi" at bounding box center [145, 80] width 70 height 9
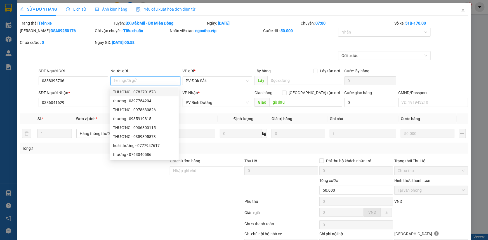
click at [135, 79] on input "Người gửi" at bounding box center [145, 80] width 70 height 9
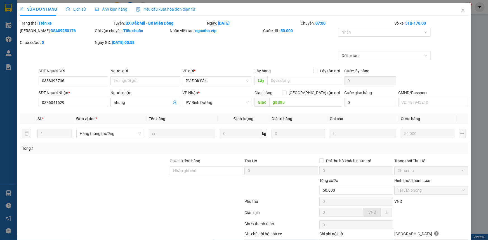
click at [162, 60] on div "Gửi trước" at bounding box center [243, 59] width 449 height 17
click at [185, 173] on input "Ghi chú đơn hàng" at bounding box center [207, 170] width 74 height 9
click at [123, 170] on div at bounding box center [94, 168] width 150 height 20
click at [210, 171] on input "Ghi chú đơn hàng" at bounding box center [207, 170] width 74 height 9
click at [136, 101] on input "nhung" at bounding box center [142, 103] width 57 height 6
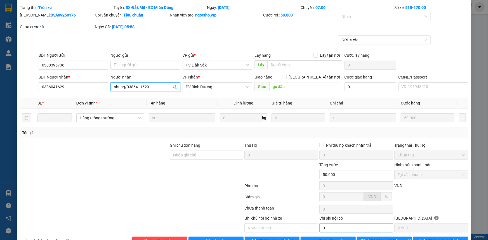
scroll to position [32, 0]
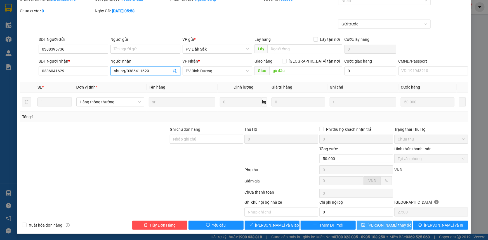
type input "nhung/0386411629"
click at [386, 225] on span "[PERSON_NAME] thay đổi" at bounding box center [389, 225] width 45 height 6
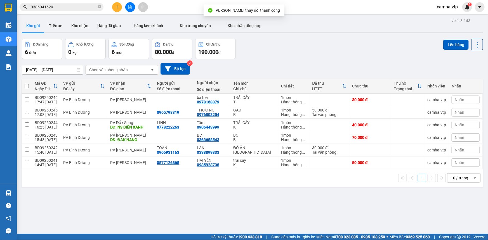
click at [58, 7] on input "0386041629" at bounding box center [64, 7] width 66 height 6
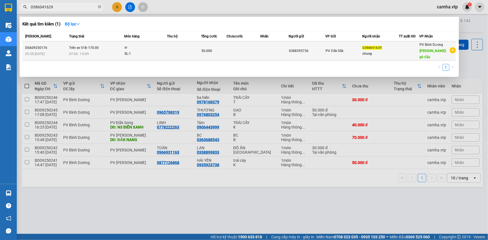
click at [117, 51] on div "07:00 [DATE]" at bounding box center [96, 54] width 55 height 6
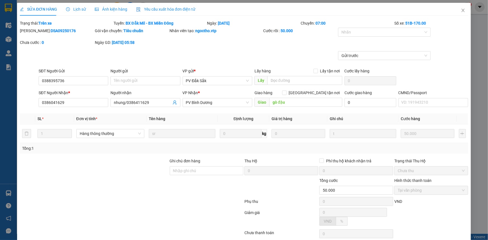
type input "2.500"
click at [461, 10] on icon "close" at bounding box center [463, 10] width 4 height 4
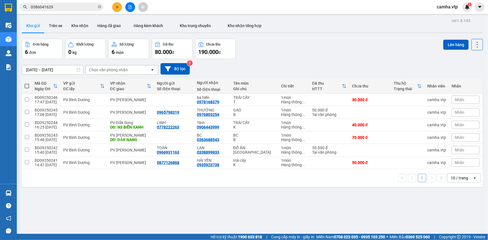
click at [60, 7] on input "0386041629" at bounding box center [64, 7] width 66 height 6
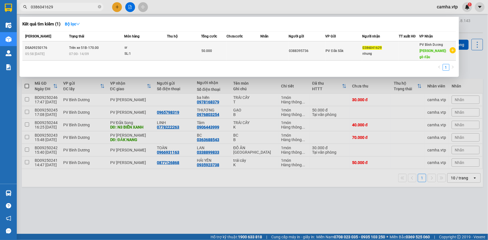
click at [410, 49] on div at bounding box center [409, 51] width 20 height 6
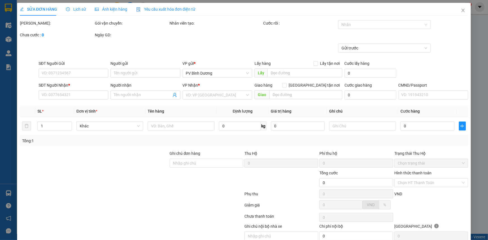
type input "0388395736"
type input "0386041629"
type input "nhung/0386411629"
type input "gò đậu"
type input "50.000"
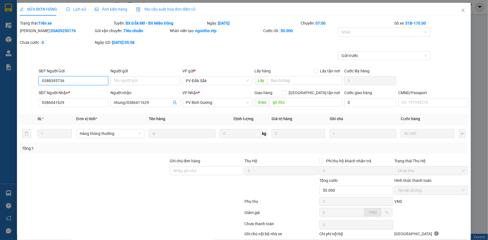
type input "2.500"
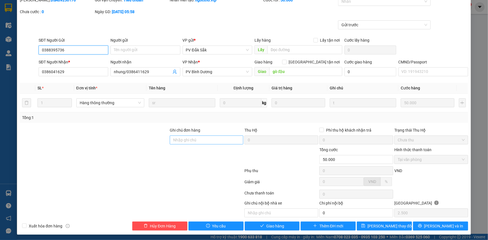
scroll to position [32, 0]
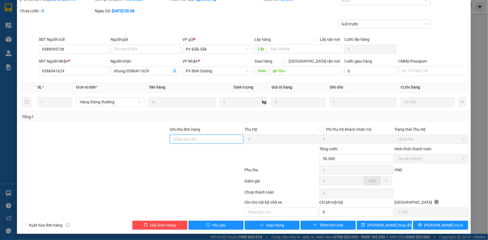
click at [204, 139] on input "Ghi chú đơn hàng" at bounding box center [207, 139] width 74 height 9
type input "30430 giao"
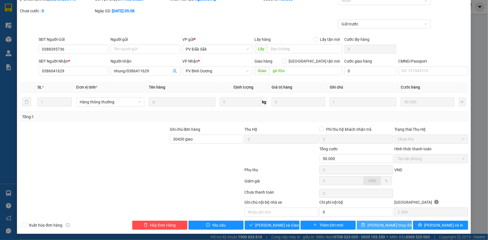
click at [380, 225] on span "[PERSON_NAME] thay đổi" at bounding box center [389, 225] width 45 height 6
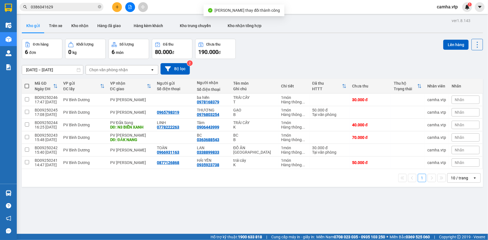
click at [75, 8] on input "0386041629" at bounding box center [64, 7] width 66 height 6
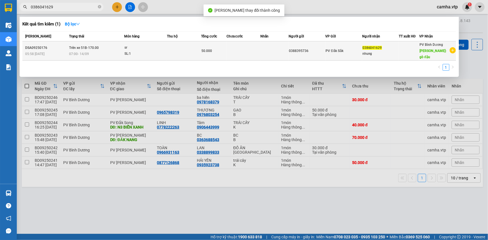
click at [116, 51] on div "07:00 [DATE]" at bounding box center [96, 54] width 55 height 6
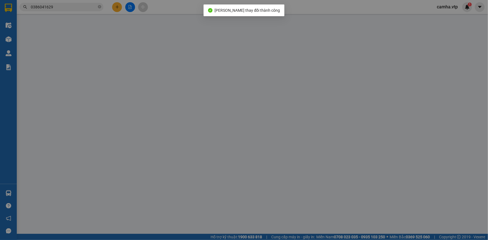
type input "0388395736"
type input "0386041629"
type input "nhung/0386411629"
type input "gò đậu"
type input "30430 giao"
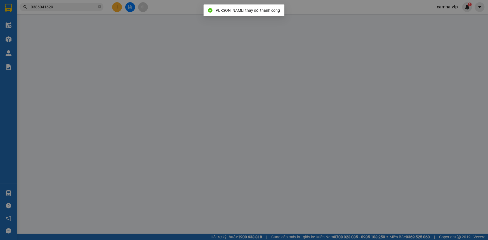
type input "50.000"
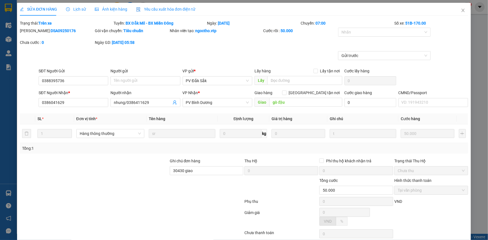
type input "2.500"
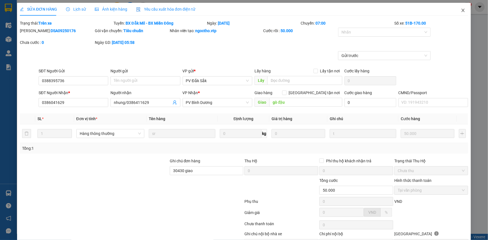
click at [461, 11] on icon "close" at bounding box center [462, 10] width 3 height 3
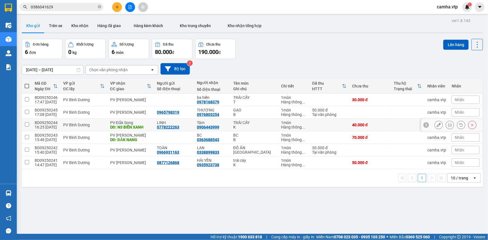
click at [148, 124] on div "PV Đắk Song" at bounding box center [130, 122] width 41 height 4
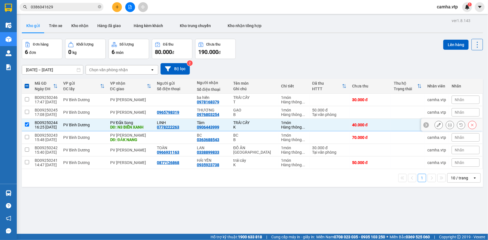
click at [28, 123] on input "checkbox" at bounding box center [27, 124] width 4 height 4
checkbox input "false"
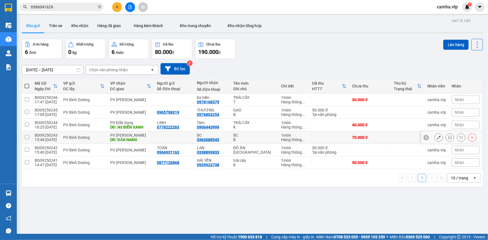
click at [25, 138] on input "checkbox" at bounding box center [27, 137] width 4 height 4
checkbox input "true"
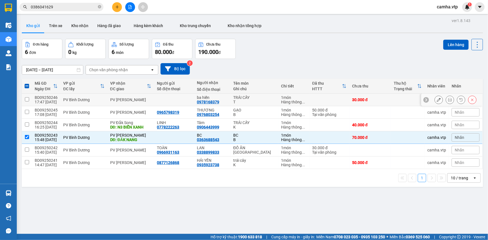
click at [28, 100] on input "checkbox" at bounding box center [27, 99] width 4 height 4
checkbox input "true"
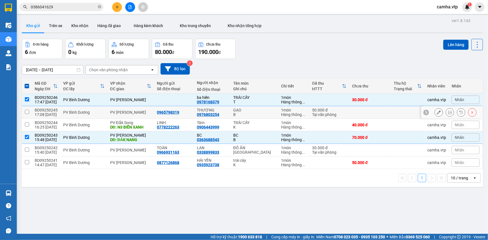
click at [28, 113] on input "checkbox" at bounding box center [27, 112] width 4 height 4
checkbox input "true"
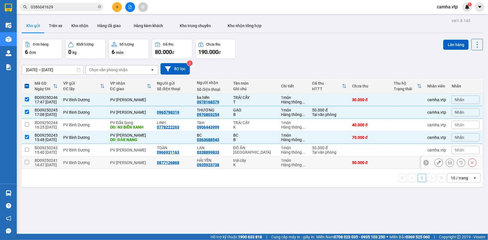
click at [27, 161] on input "checkbox" at bounding box center [27, 162] width 4 height 4
checkbox input "true"
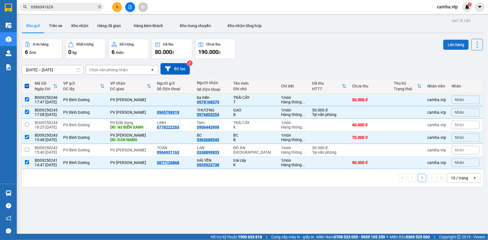
click at [449, 44] on button "Lên hàng" at bounding box center [455, 45] width 25 height 10
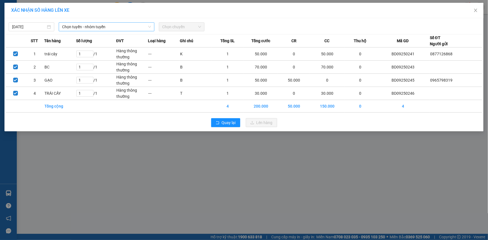
click at [97, 26] on span "Chọn tuyến - nhóm tuyến" at bounding box center [106, 27] width 89 height 8
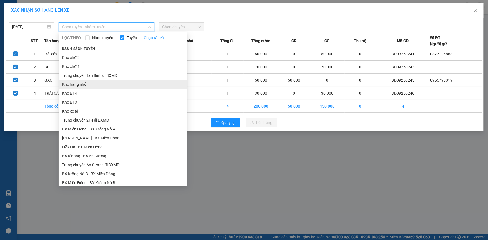
scroll to position [76, 0]
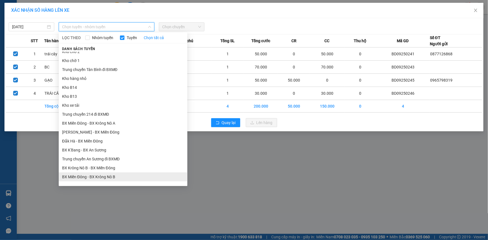
click at [103, 176] on li "BX Miền Đông - BX Krông Nô B" at bounding box center [123, 176] width 129 height 9
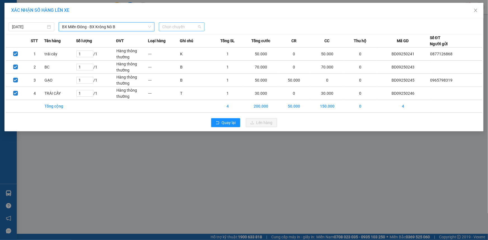
click at [177, 25] on span "Chọn chuyến" at bounding box center [181, 27] width 39 height 8
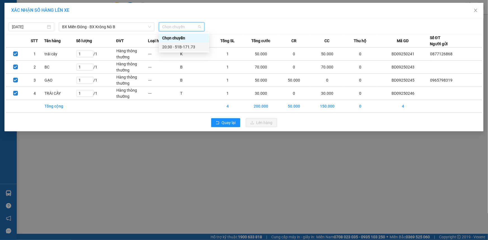
click at [182, 44] on div "20:30 - 51B-171.73" at bounding box center [184, 47] width 44 height 6
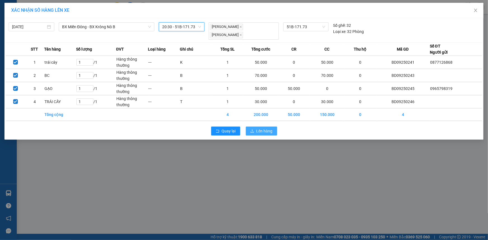
drag, startPoint x: 262, startPoint y: 131, endPoint x: 220, endPoint y: 129, distance: 42.5
click at [262, 130] on span "Lên hàng" at bounding box center [264, 131] width 16 height 6
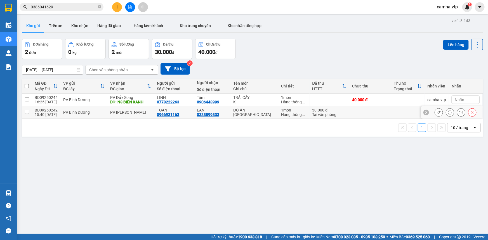
click at [27, 111] on input "checkbox" at bounding box center [27, 112] width 4 height 4
checkbox input "true"
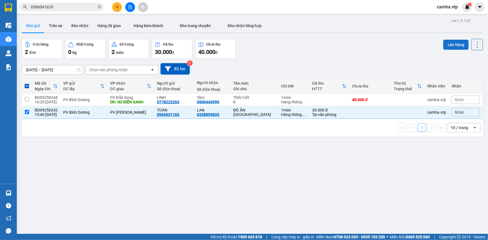
click at [452, 44] on button "Lên hàng" at bounding box center [455, 45] width 25 height 10
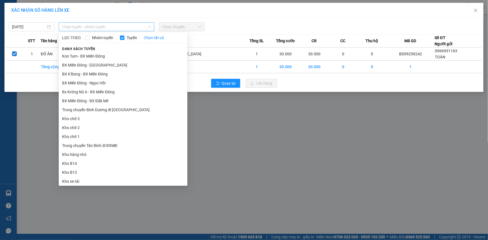
click at [115, 24] on span "Chọn tuyến - nhóm tuyến" at bounding box center [106, 27] width 89 height 8
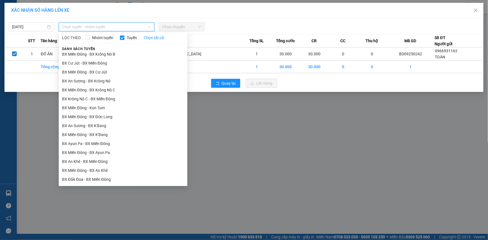
scroll to position [203, 0]
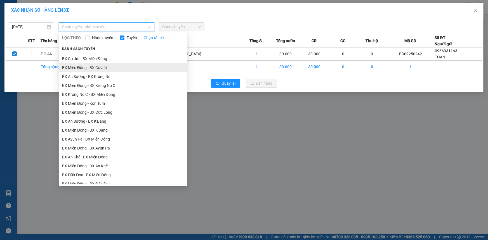
click at [124, 66] on li "BX Miền Đông - BX Cư Jút" at bounding box center [123, 67] width 129 height 9
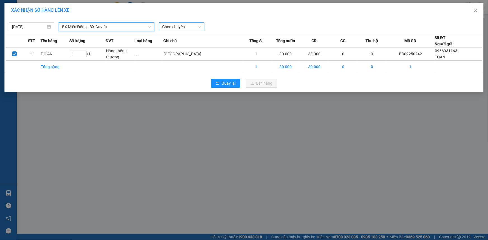
click at [182, 28] on span "Chọn chuyến" at bounding box center [181, 27] width 39 height 8
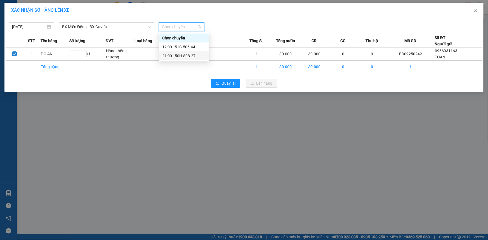
click at [179, 56] on div "21:00 - 50H-808.27" at bounding box center [184, 56] width 44 height 6
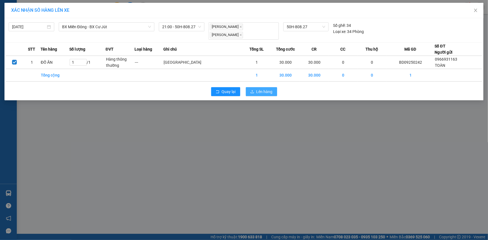
drag, startPoint x: 267, startPoint y: 86, endPoint x: 151, endPoint y: 105, distance: 117.0
click at [265, 89] on span "Lên hàng" at bounding box center [264, 92] width 16 height 6
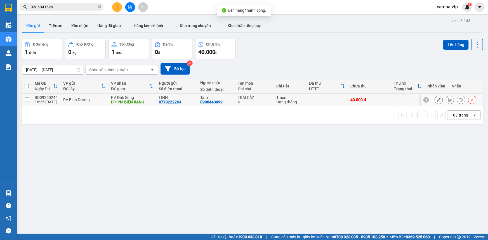
click at [26, 99] on input "checkbox" at bounding box center [27, 99] width 4 height 4
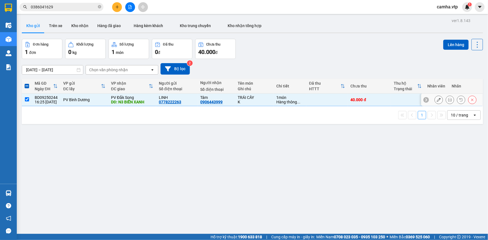
click at [25, 99] on input "checkbox" at bounding box center [27, 99] width 4 height 4
checkbox input "false"
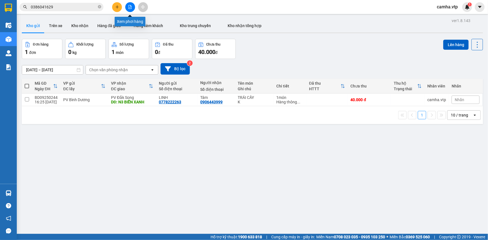
click at [132, 8] on icon "file-add" at bounding box center [130, 7] width 4 height 4
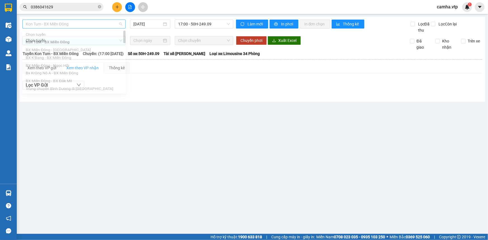
click at [95, 22] on span "Kon Tum - BX Miền Đông" at bounding box center [74, 24] width 96 height 8
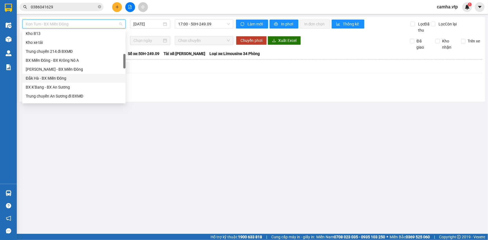
scroll to position [178, 0]
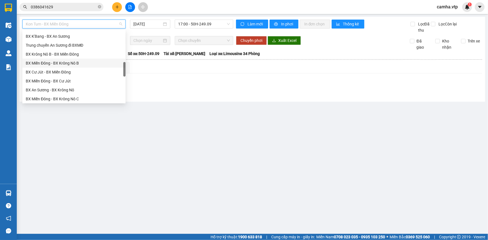
click at [102, 63] on div "BX Miền Đông - BX Krông Nô B" at bounding box center [74, 63] width 96 height 6
type input "[DATE]"
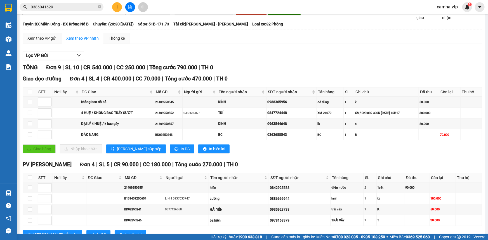
scroll to position [26, 0]
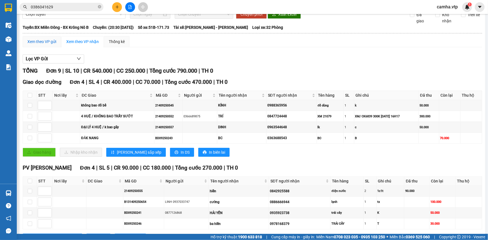
click at [42, 42] on div "Xem theo VP gửi" at bounding box center [41, 42] width 29 height 6
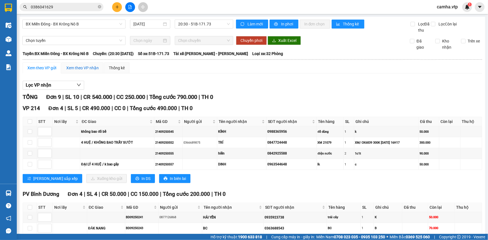
click at [87, 67] on div "Xem theo VP nhận" at bounding box center [82, 68] width 32 height 6
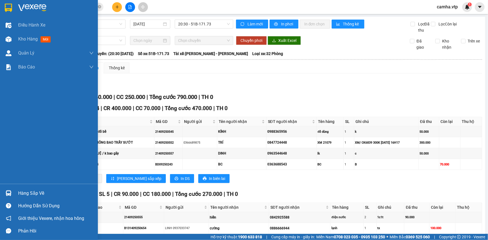
click at [8, 8] on img at bounding box center [8, 8] width 7 height 8
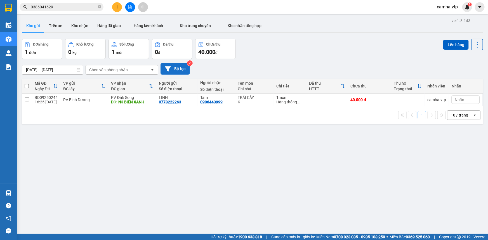
click at [179, 71] on button "Bộ lọc" at bounding box center [174, 68] width 29 height 11
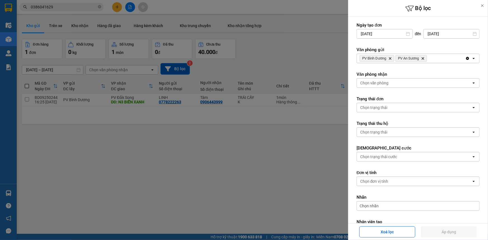
click at [283, 157] on div at bounding box center [244, 120] width 488 height 240
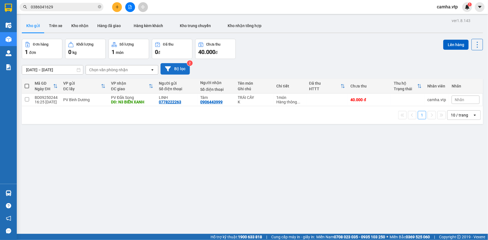
click at [182, 69] on button "Bộ lọc" at bounding box center [174, 68] width 29 height 11
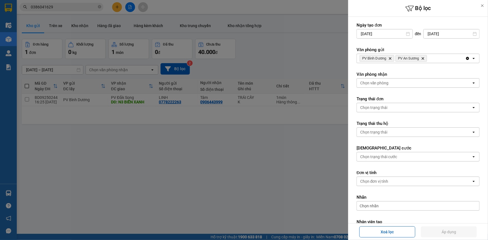
click at [207, 147] on div at bounding box center [244, 120] width 488 height 240
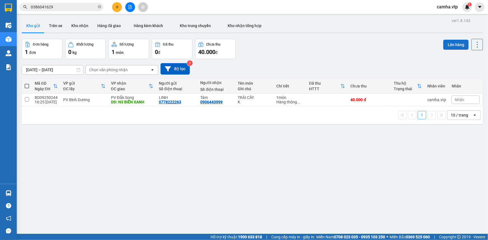
drag, startPoint x: 453, startPoint y: 45, endPoint x: 451, endPoint y: 48, distance: 4.0
click at [454, 46] on button "Lên hàng" at bounding box center [455, 45] width 25 height 10
click at [324, 88] on div "HTTT" at bounding box center [325, 89] width 32 height 4
click at [129, 8] on icon "file-add" at bounding box center [130, 7] width 4 height 4
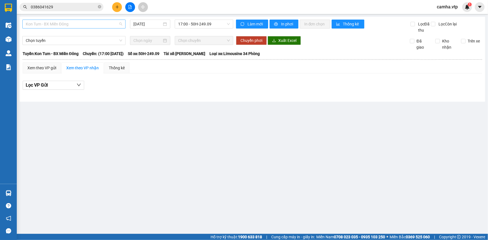
click at [68, 23] on span "Kon Tum - BX Miền Đông" at bounding box center [74, 24] width 96 height 8
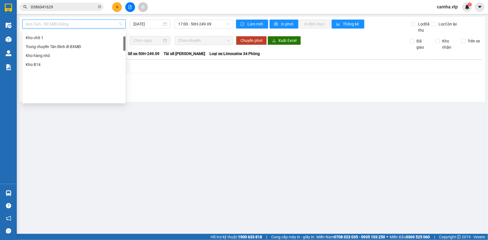
scroll to position [11, 0]
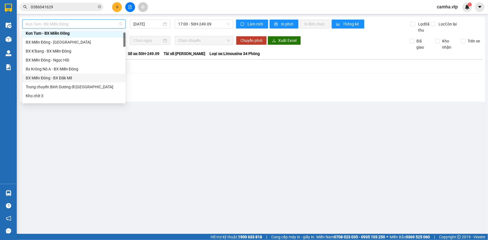
click at [79, 78] on div "BX Miền Đông - BX Đăk Mil" at bounding box center [74, 78] width 96 height 6
type input "[DATE]"
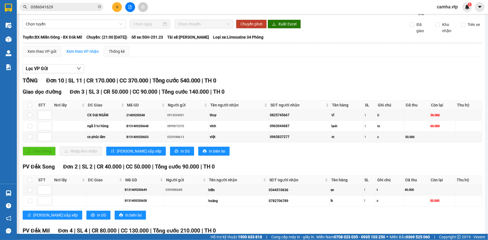
scroll to position [25, 0]
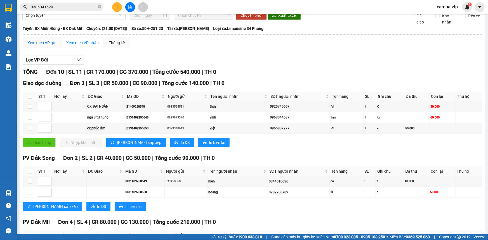
click at [45, 41] on div "Xem theo VP gửi" at bounding box center [41, 43] width 29 height 6
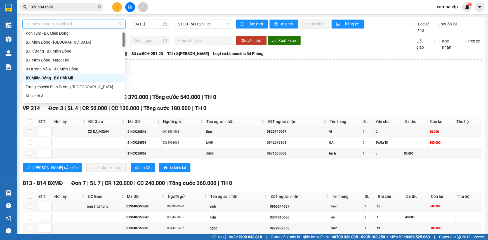
click at [71, 25] on span "BX Miền Đông - BX Đăk Mil" at bounding box center [74, 24] width 96 height 8
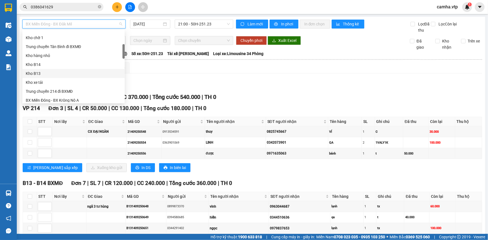
scroll to position [138, 0]
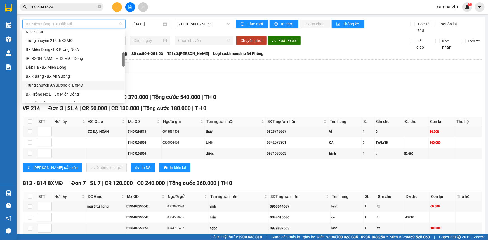
click at [84, 83] on div "Trung chuyển An Sương đi BXMĐ" at bounding box center [74, 85] width 96 height 6
type input "[DATE]"
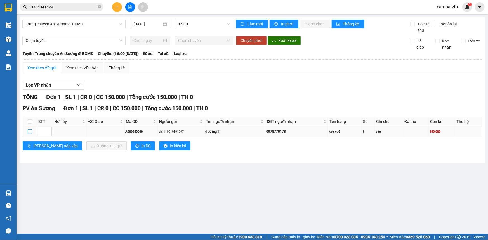
click at [30, 131] on input "checkbox" at bounding box center [30, 131] width 4 height 4
checkbox input "true"
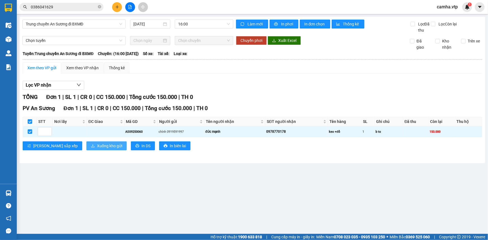
click at [97, 148] on span "Xuống kho gửi" at bounding box center [109, 146] width 25 height 6
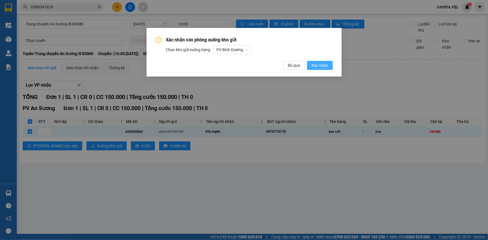
click at [323, 65] on span "Xác nhận" at bounding box center [319, 65] width 17 height 6
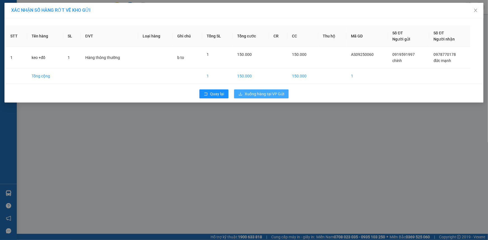
click at [262, 95] on span "Xuống hàng tại VP Gửi" at bounding box center [264, 94] width 39 height 6
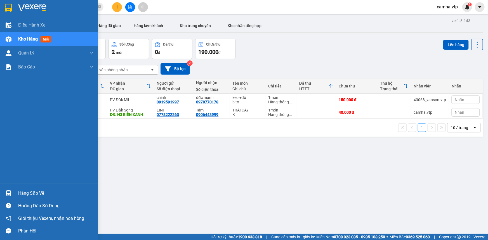
click at [11, 6] on img at bounding box center [8, 8] width 7 height 8
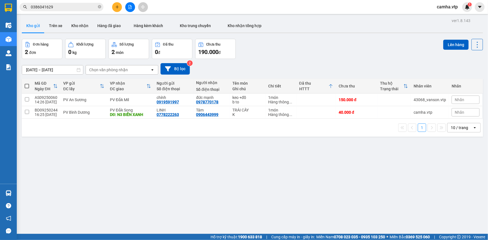
click at [73, 6] on input "0386041629" at bounding box center [64, 7] width 66 height 6
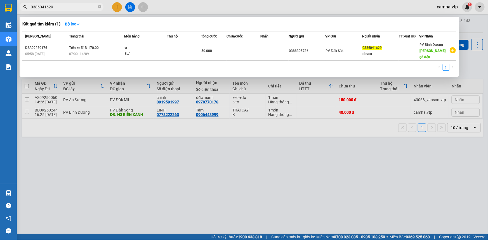
click at [127, 6] on div at bounding box center [244, 120] width 488 height 240
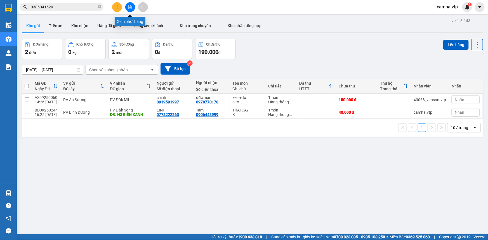
click at [130, 6] on icon "file-add" at bounding box center [130, 7] width 4 height 4
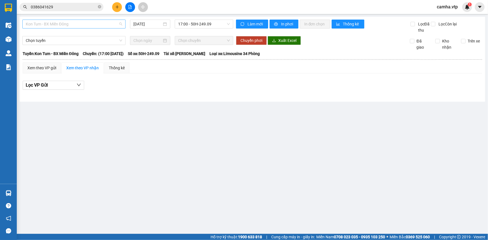
click at [70, 23] on span "Kon Tum - BX Miền Đông" at bounding box center [74, 24] width 96 height 8
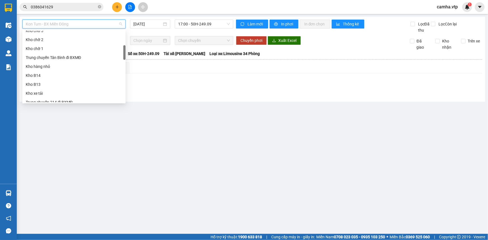
scroll to position [127, 0]
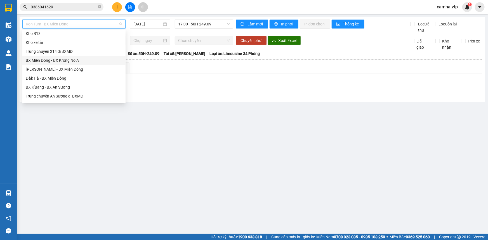
click at [90, 63] on div "BX Miền Đông - BX Krông Nô A" at bounding box center [74, 60] width 96 height 6
type input "[DATE]"
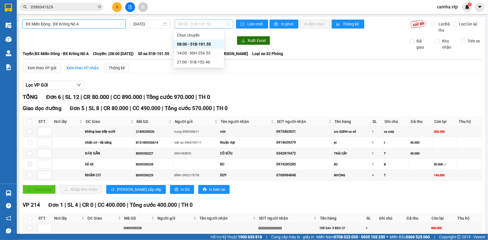
click at [204, 23] on span "08:00 - 51B-191.55" at bounding box center [204, 24] width 52 height 8
click at [116, 26] on span "BX Miền Đông - BX Krông Nô A" at bounding box center [74, 24] width 96 height 8
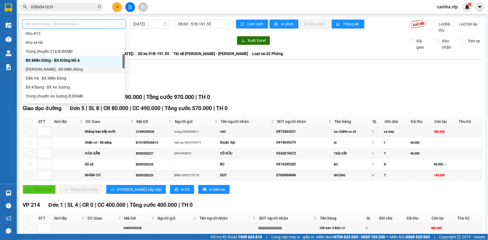
scroll to position [51, 0]
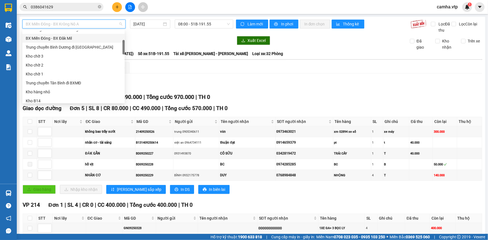
click at [103, 38] on div "BX Miền Đông - BX Đăk Mil" at bounding box center [74, 38] width 96 height 6
type input "[DATE]"
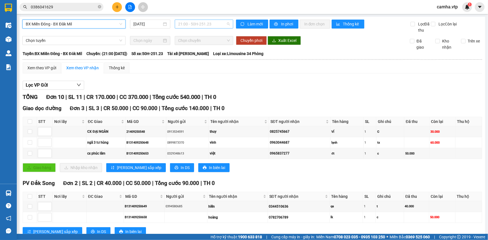
click at [192, 24] on span "21:00 - 50H-251.23" at bounding box center [204, 24] width 52 height 8
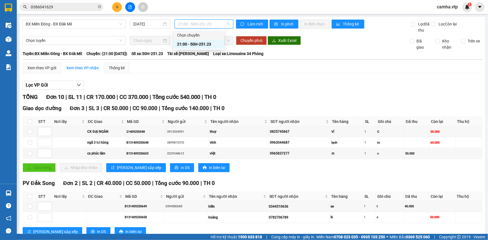
click at [162, 79] on div "Lọc VP Gửi TỔNG Đơn 10 | SL 11 | CR 170.000 | CC 370.000 | Tổng cước 540.000 |…" at bounding box center [252, 230] width 459 height 304
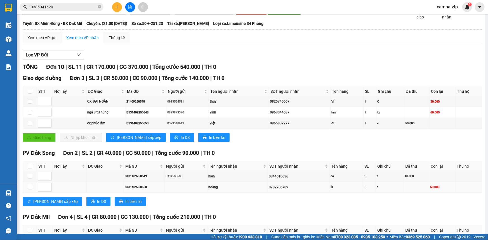
scroll to position [28, 0]
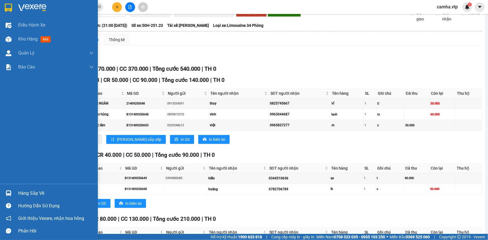
click at [14, 10] on div at bounding box center [49, 9] width 98 height 18
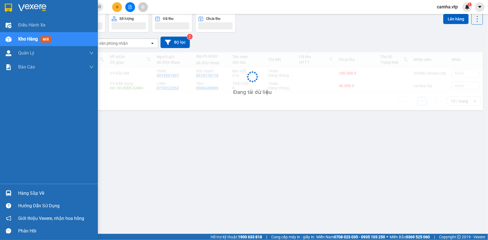
scroll to position [25, 0]
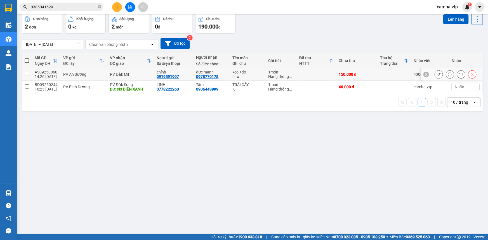
click at [26, 74] on input "checkbox" at bounding box center [27, 74] width 4 height 4
checkbox input "true"
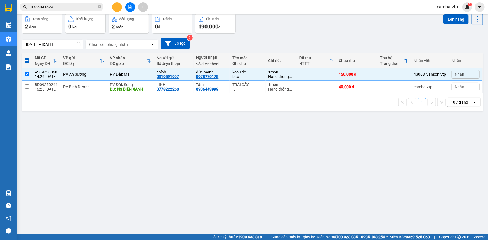
click at [26, 61] on span at bounding box center [27, 60] width 4 height 4
click at [27, 58] on input "checkbox" at bounding box center [27, 58] width 0 height 0
checkbox input "true"
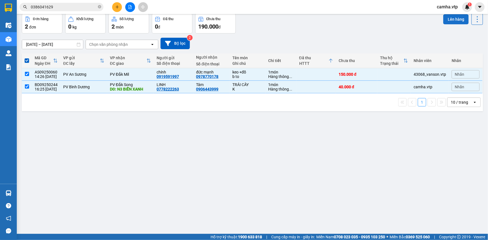
click at [452, 20] on button "Lên hàng" at bounding box center [455, 19] width 25 height 10
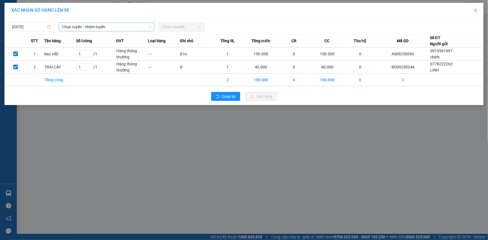
click at [106, 24] on span "Chọn tuyến - nhóm tuyến" at bounding box center [106, 27] width 89 height 8
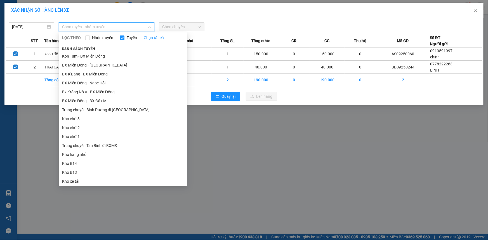
drag, startPoint x: 107, startPoint y: 102, endPoint x: 166, endPoint y: 43, distance: 84.0
click at [107, 102] on li "BX Miền Đông - BX Đăk Mil" at bounding box center [123, 100] width 129 height 9
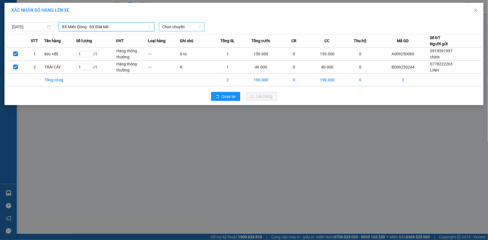
click at [183, 24] on span "Chọn chuyến" at bounding box center [181, 27] width 39 height 8
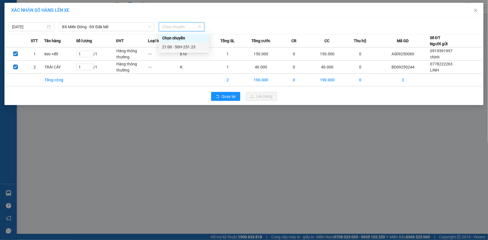
click at [184, 45] on div "21:00 - 50H-251.23" at bounding box center [184, 47] width 44 height 6
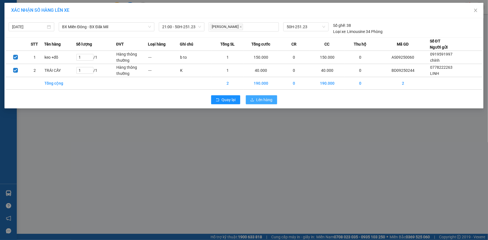
drag, startPoint x: 266, startPoint y: 98, endPoint x: 177, endPoint y: 86, distance: 90.0
click at [266, 98] on span "Lên hàng" at bounding box center [264, 100] width 16 height 6
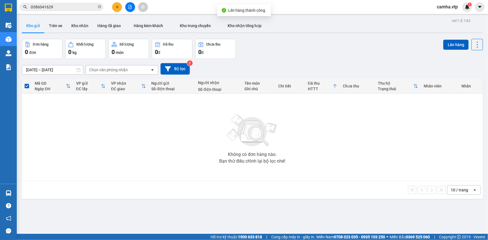
click at [179, 134] on div "Không có đơn hàng nào. Bạn thử điều chỉnh lại bộ lọc nhé!" at bounding box center [252, 137] width 455 height 84
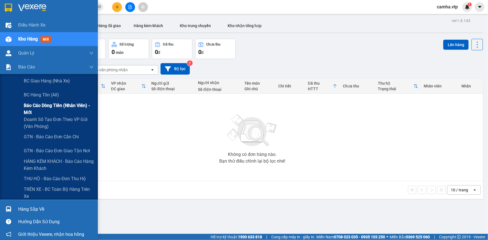
click at [51, 106] on span "Báo cáo dòng tiền (nhân viên) - mới" at bounding box center [59, 109] width 70 height 14
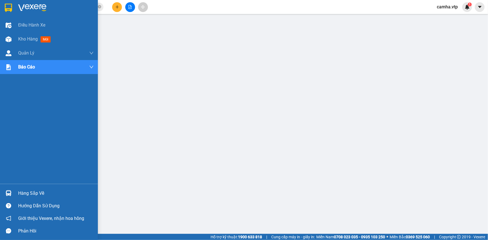
click at [12, 5] on div at bounding box center [9, 8] width 10 height 10
